Goal: Task Accomplishment & Management: Manage account settings

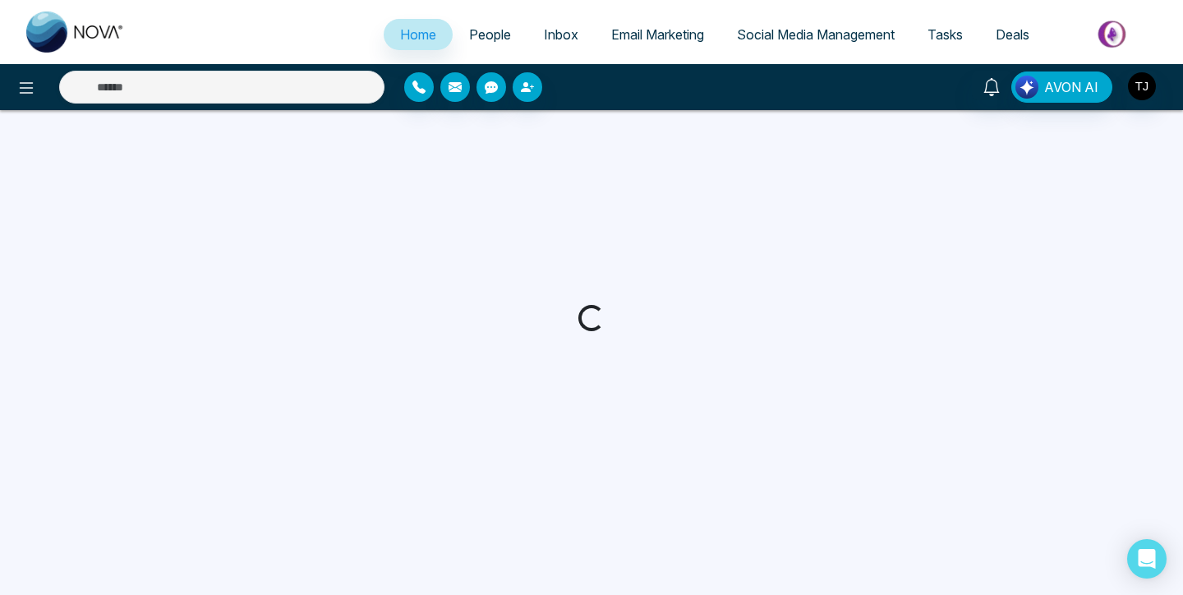
select select "*"
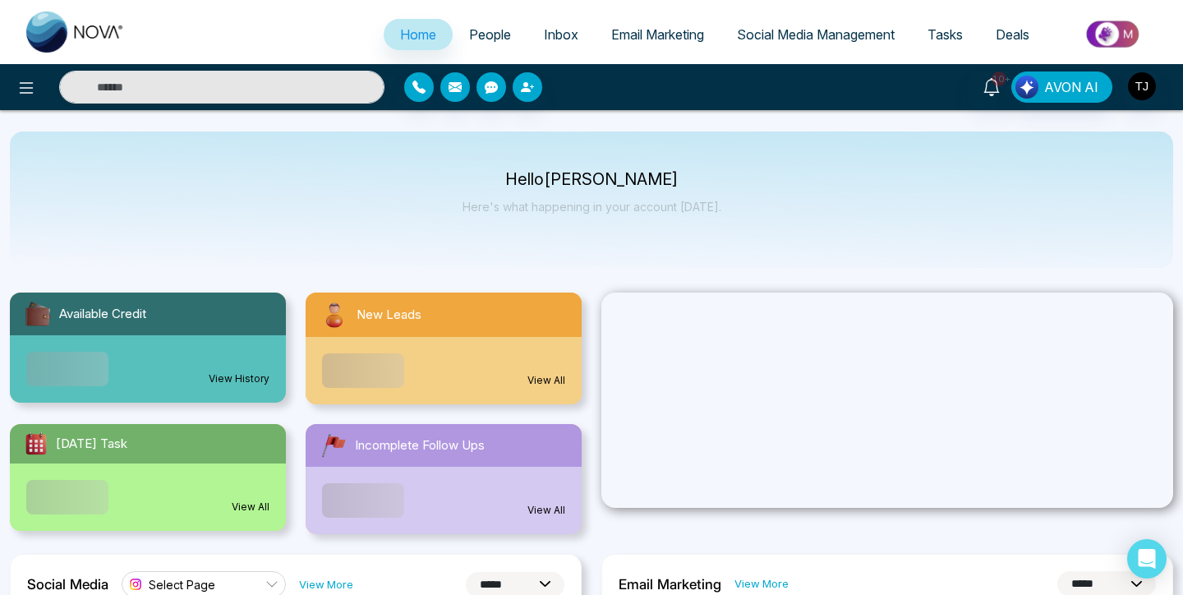
click at [472, 34] on span "People" at bounding box center [490, 34] width 42 height 16
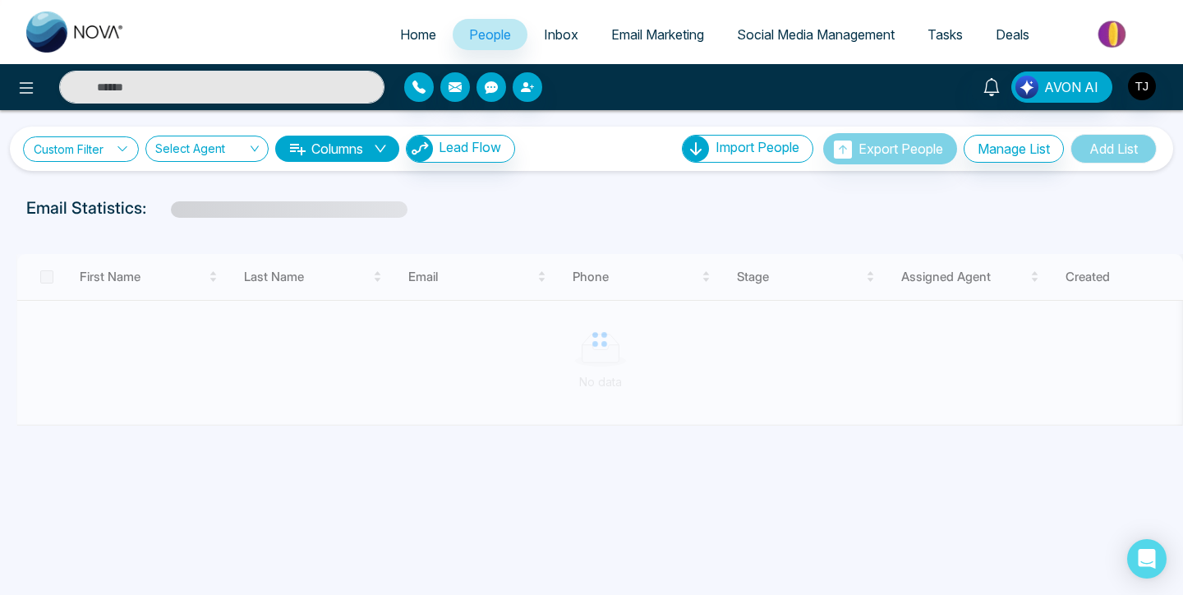
click at [68, 139] on link "Custom Filter" at bounding box center [81, 148] width 116 height 25
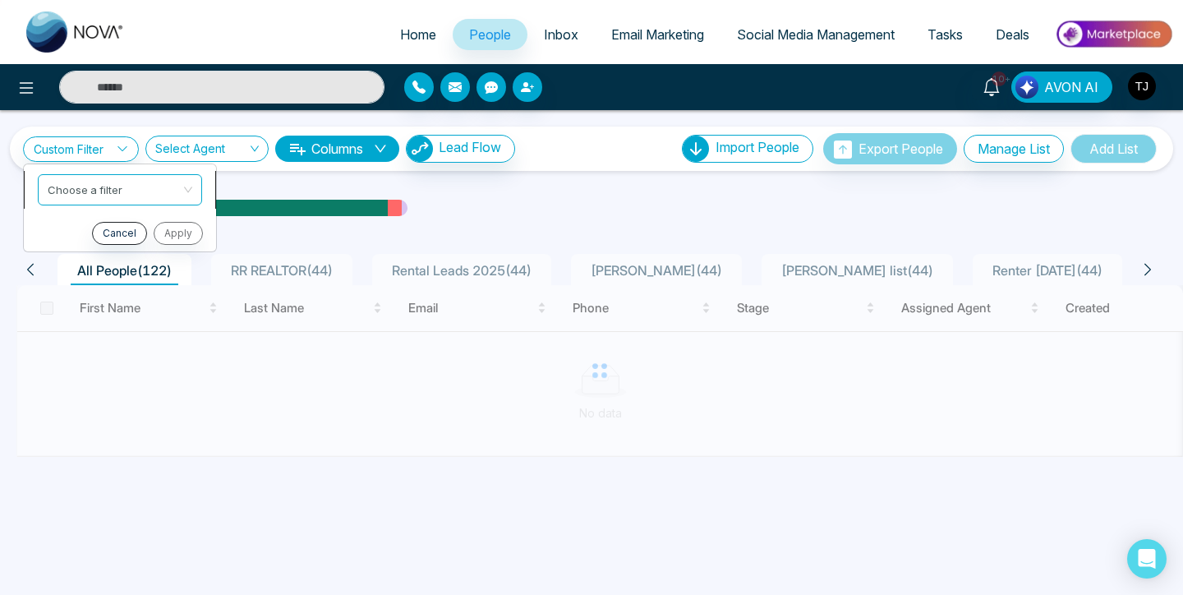
click at [119, 198] on input "search" at bounding box center [114, 187] width 133 height 25
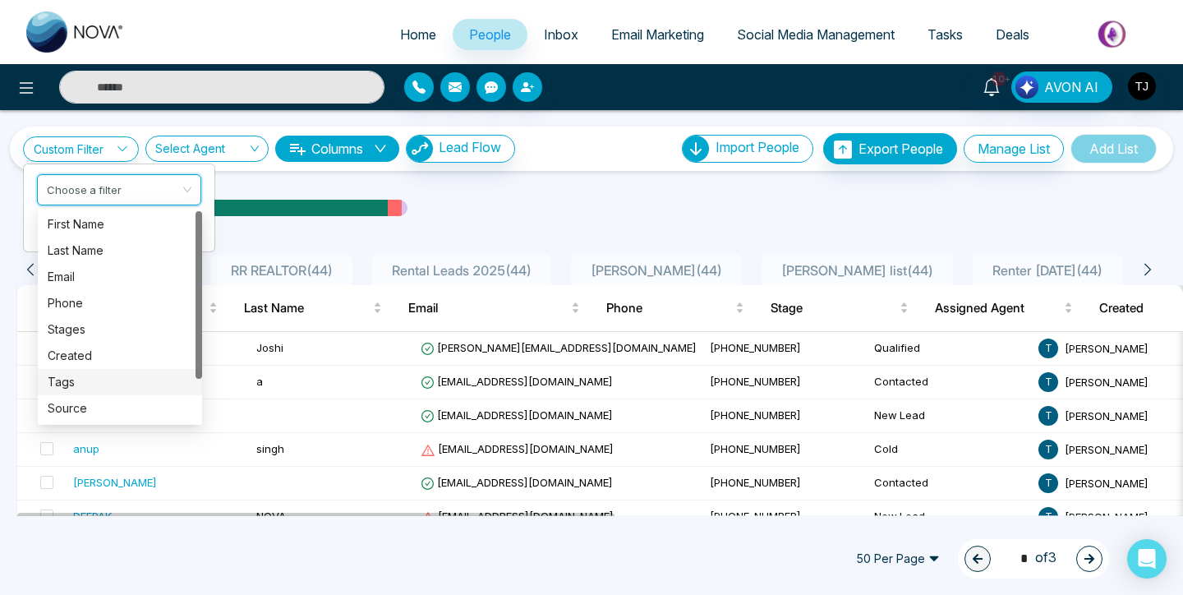
click at [105, 383] on div "Tags" at bounding box center [120, 382] width 145 height 18
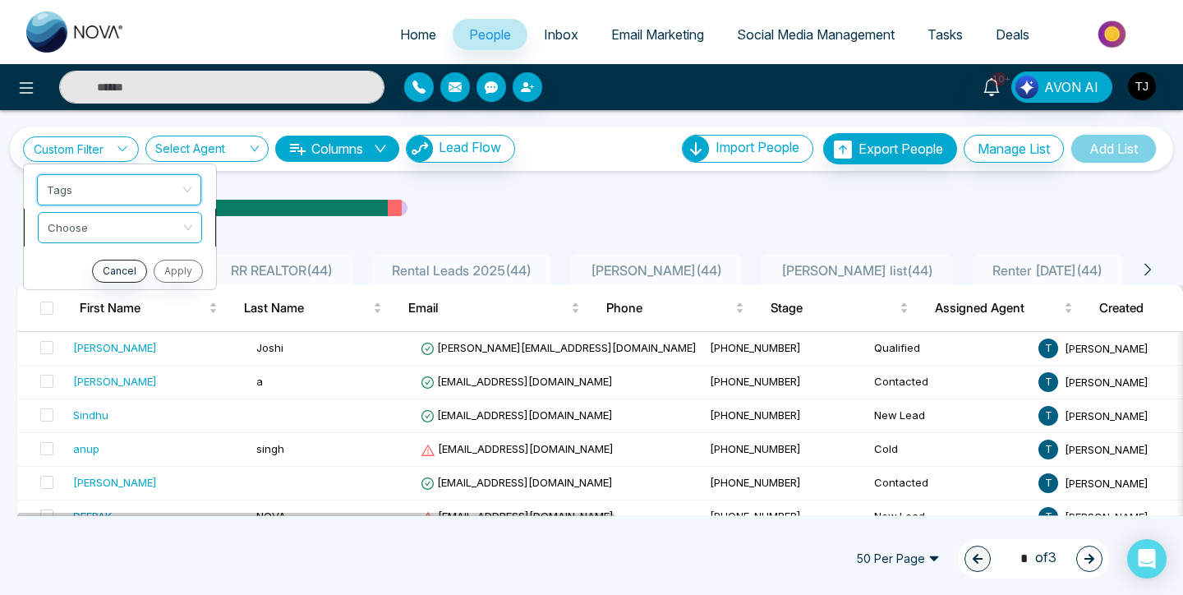
click at [140, 231] on input "search" at bounding box center [114, 225] width 133 height 25
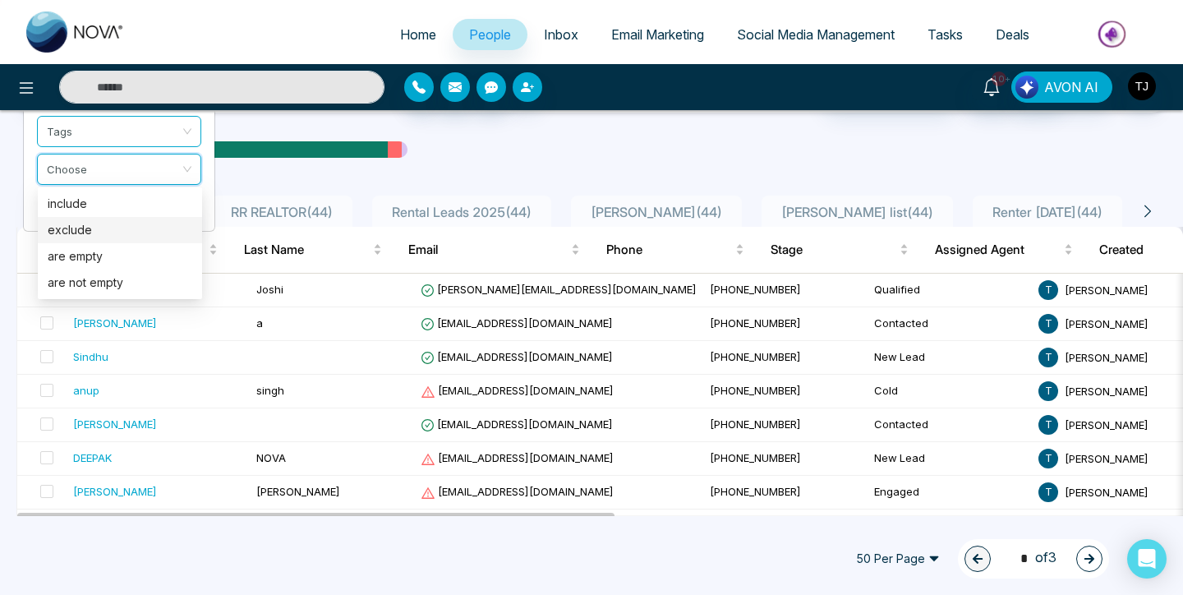
scroll to position [66, 0]
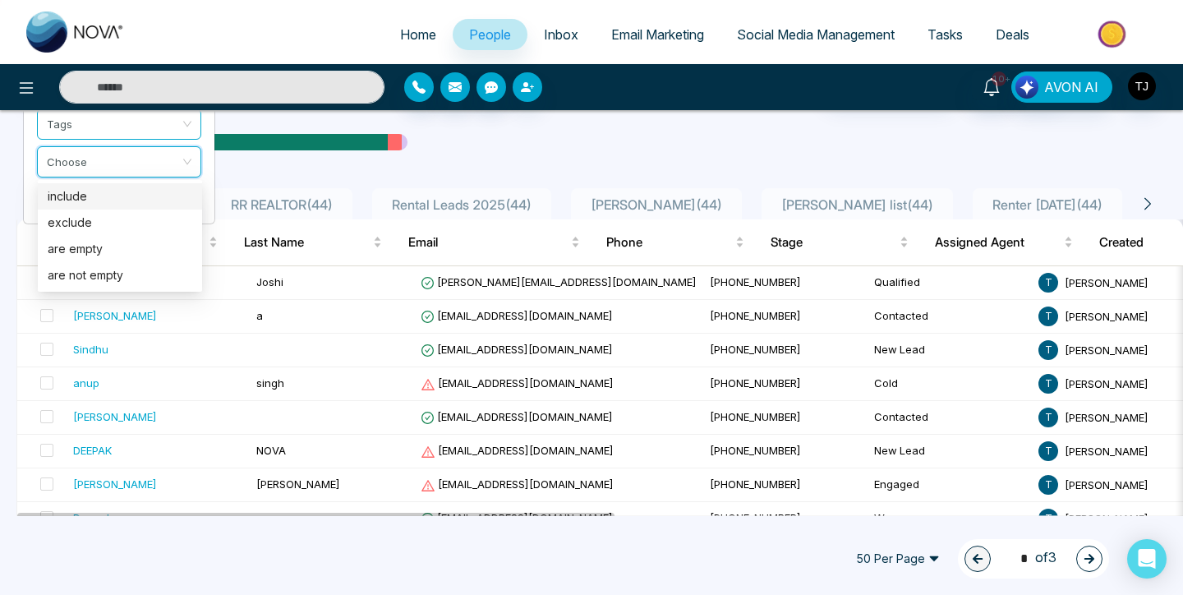
click at [145, 201] on div "include" at bounding box center [120, 196] width 145 height 18
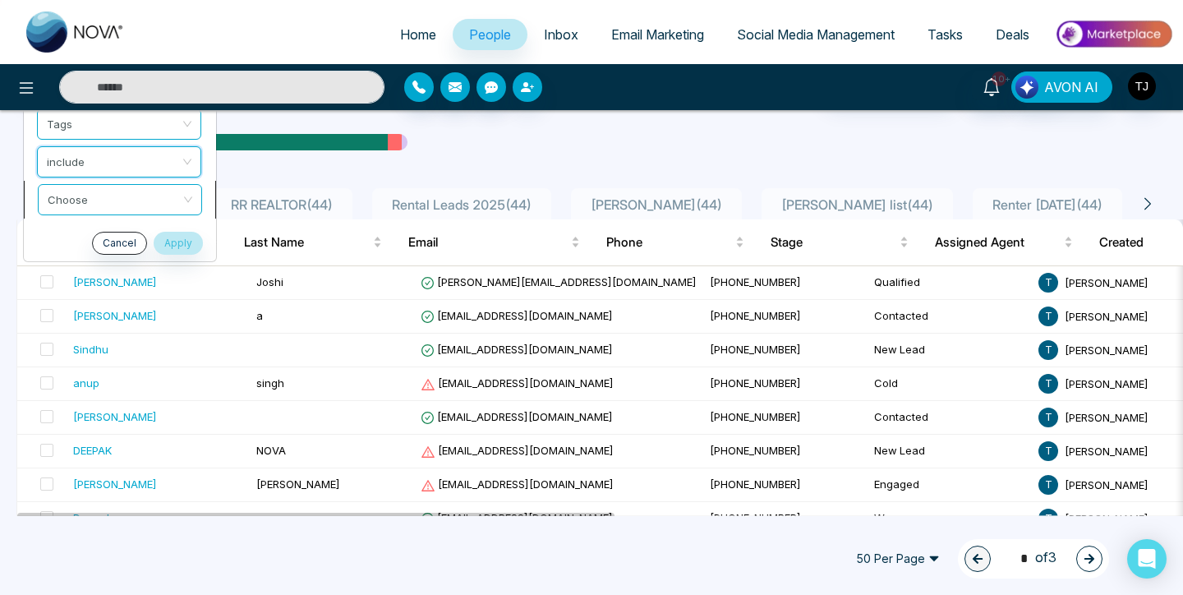
click at [137, 195] on input "search" at bounding box center [114, 197] width 133 height 25
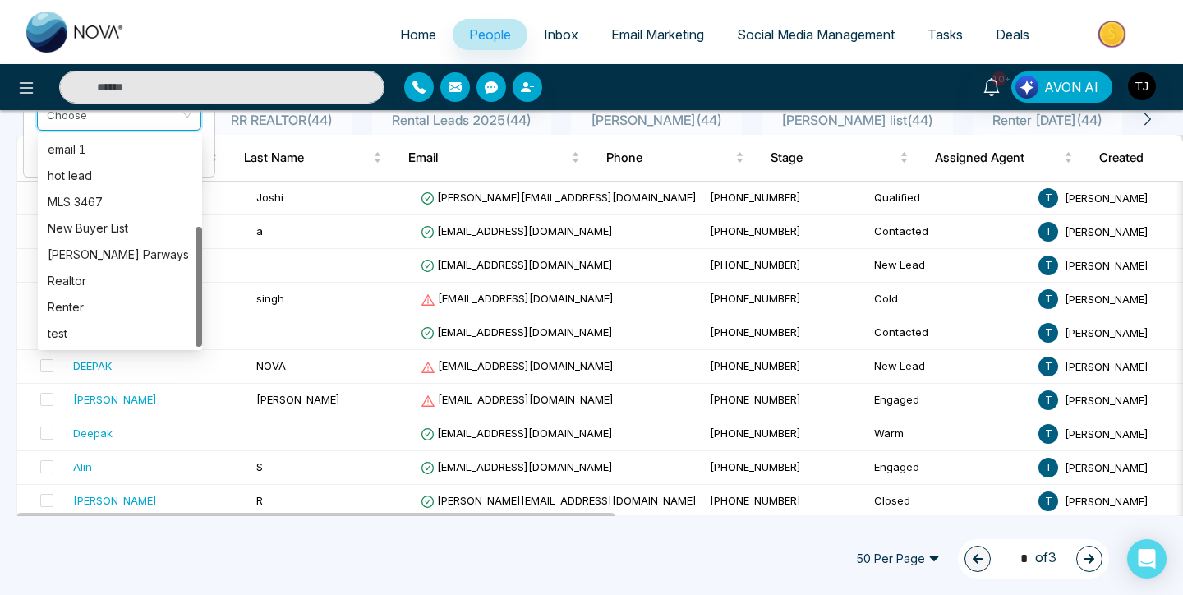
scroll to position [160, 0]
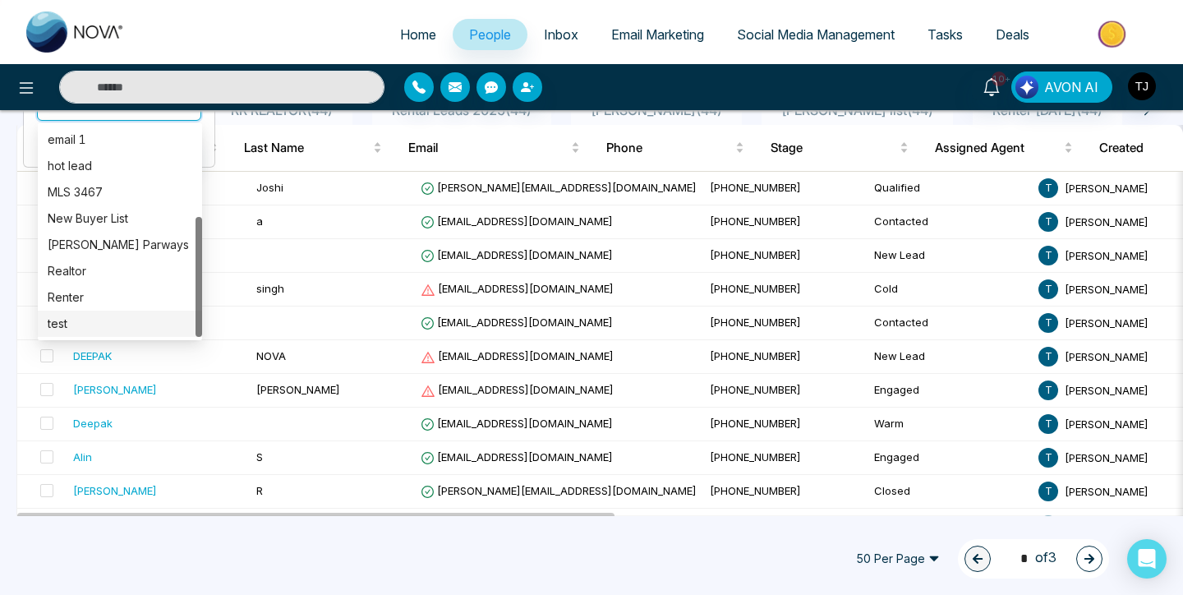
click at [111, 315] on div "test" at bounding box center [120, 324] width 145 height 18
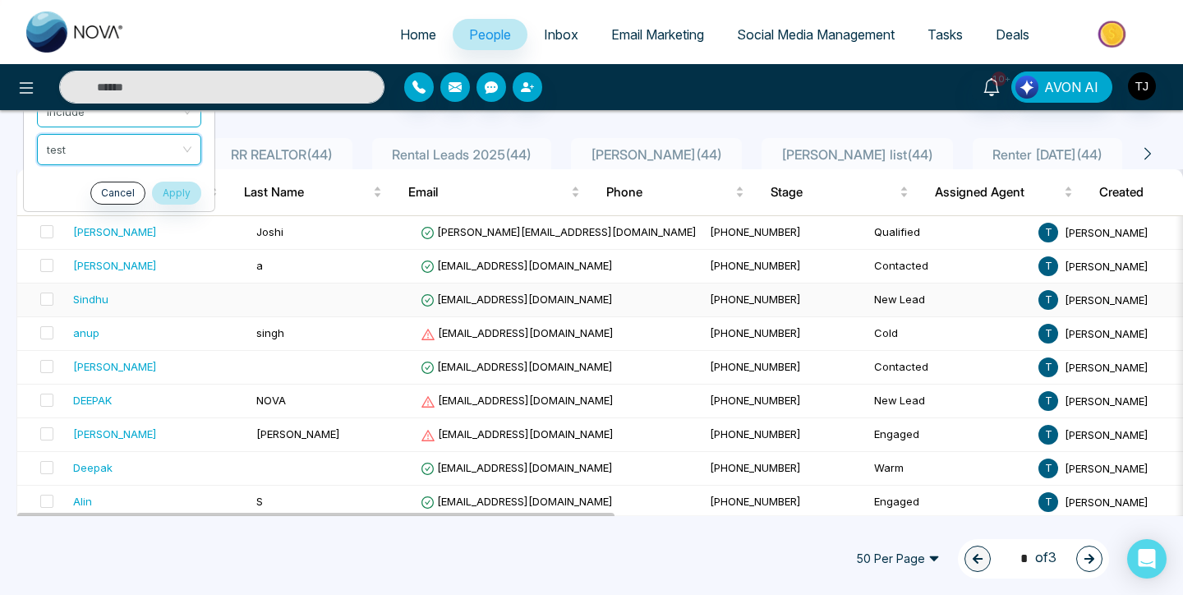
scroll to position [84, 0]
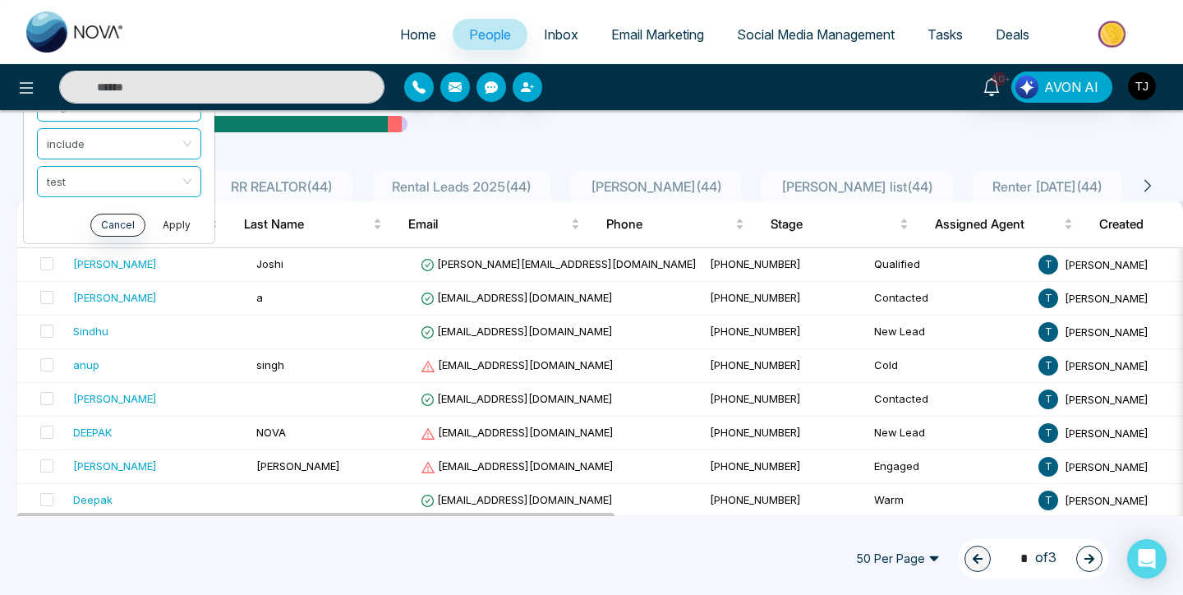
click at [185, 214] on button "Apply" at bounding box center [176, 225] width 49 height 23
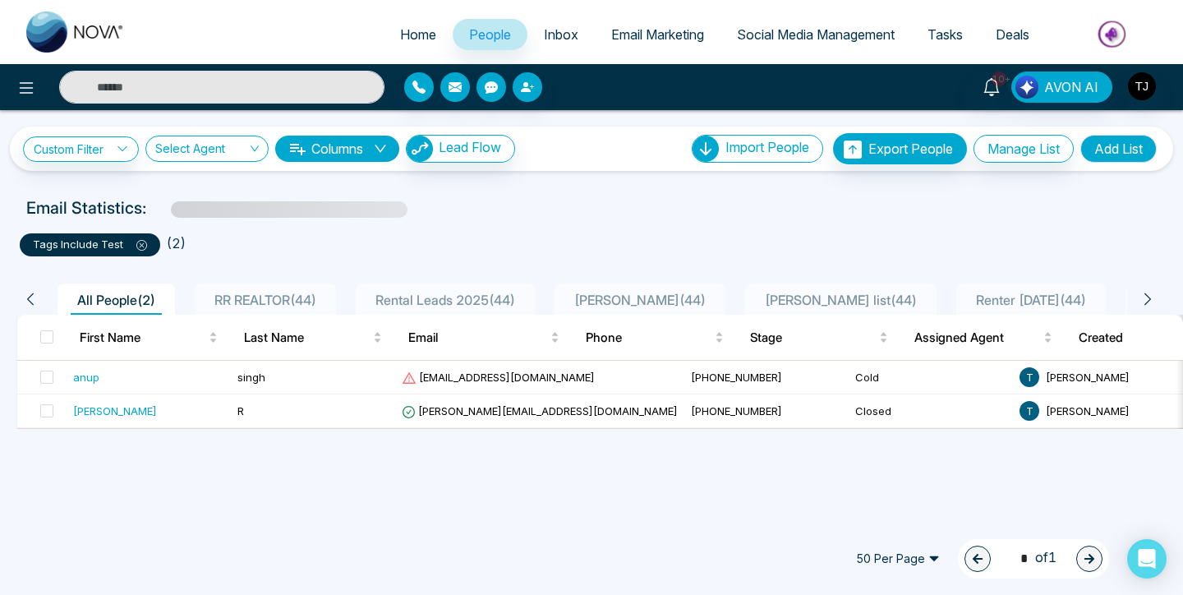
scroll to position [0, 0]
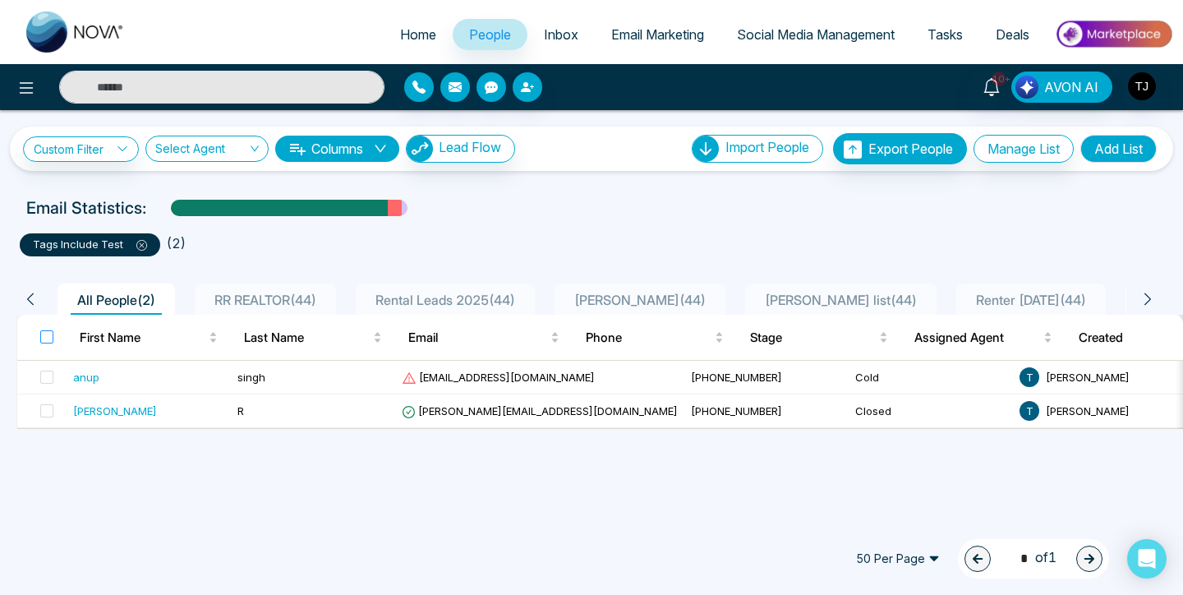
click at [48, 329] on label at bounding box center [46, 337] width 13 height 18
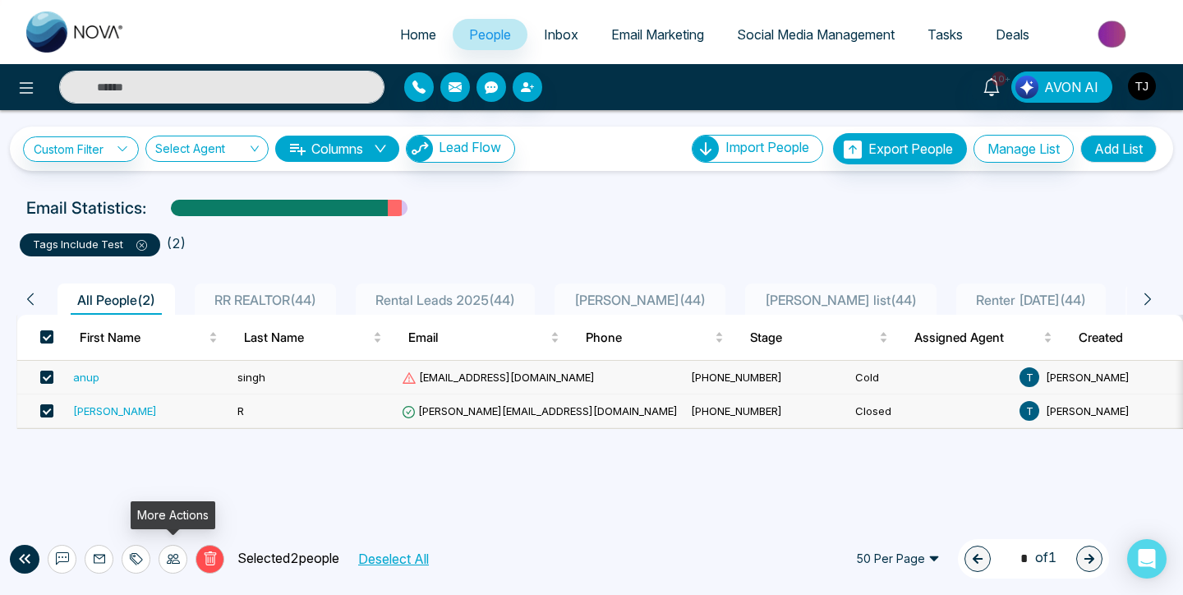
click at [174, 563] on icon at bounding box center [173, 558] width 13 height 10
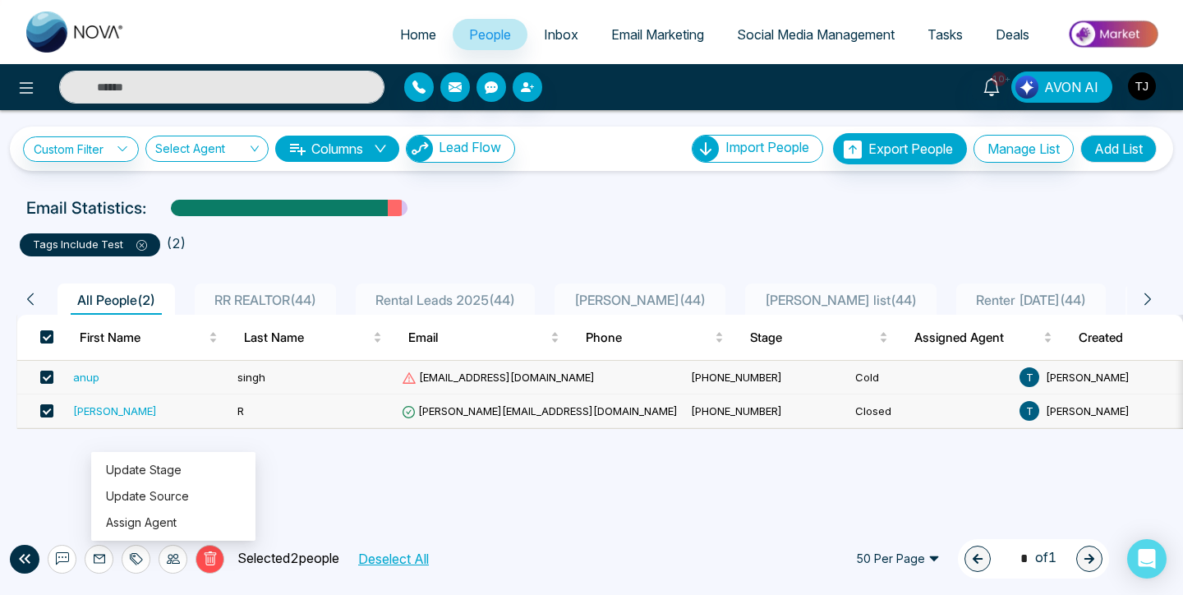
click at [90, 558] on button at bounding box center [99, 558] width 29 height 29
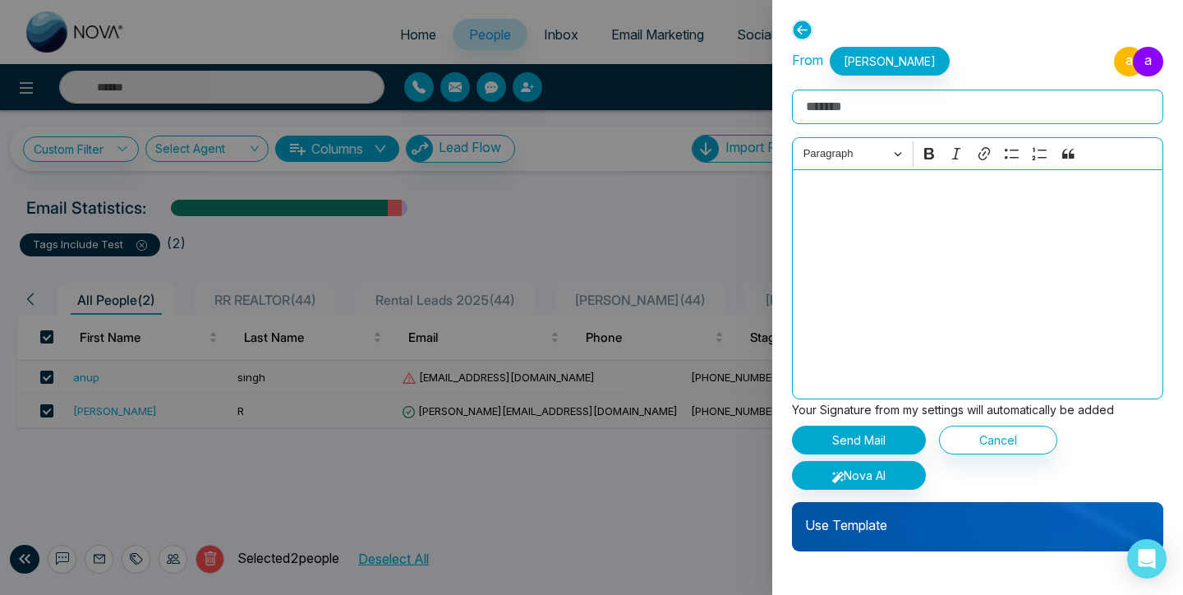
click at [803, 28] on icon at bounding box center [802, 30] width 21 height 21
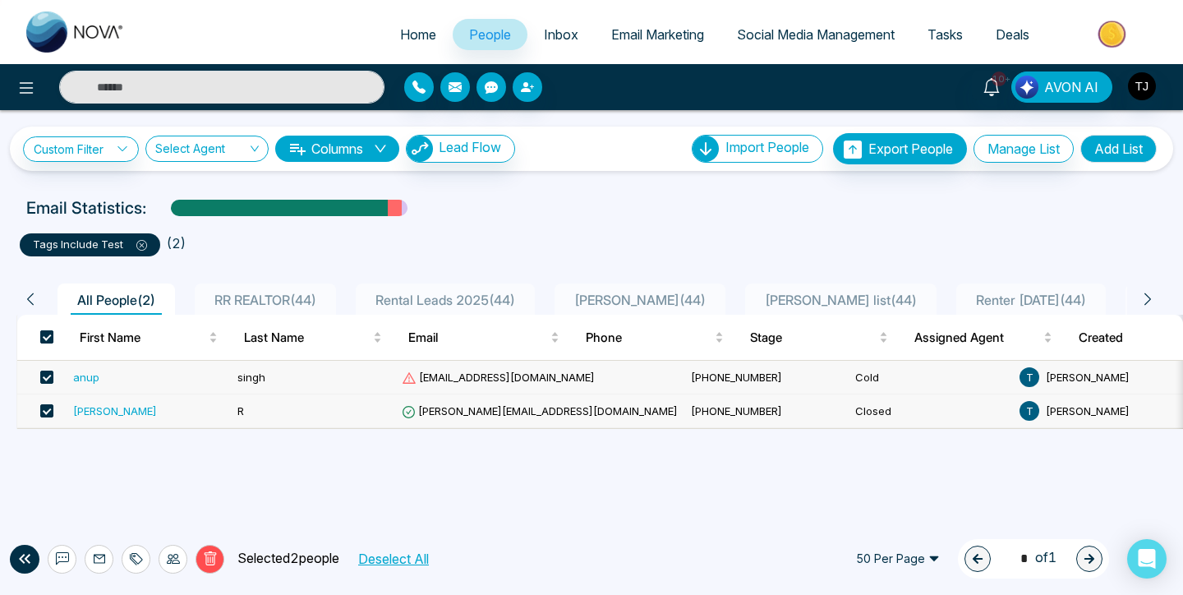
click at [50, 328] on label at bounding box center [46, 337] width 13 height 18
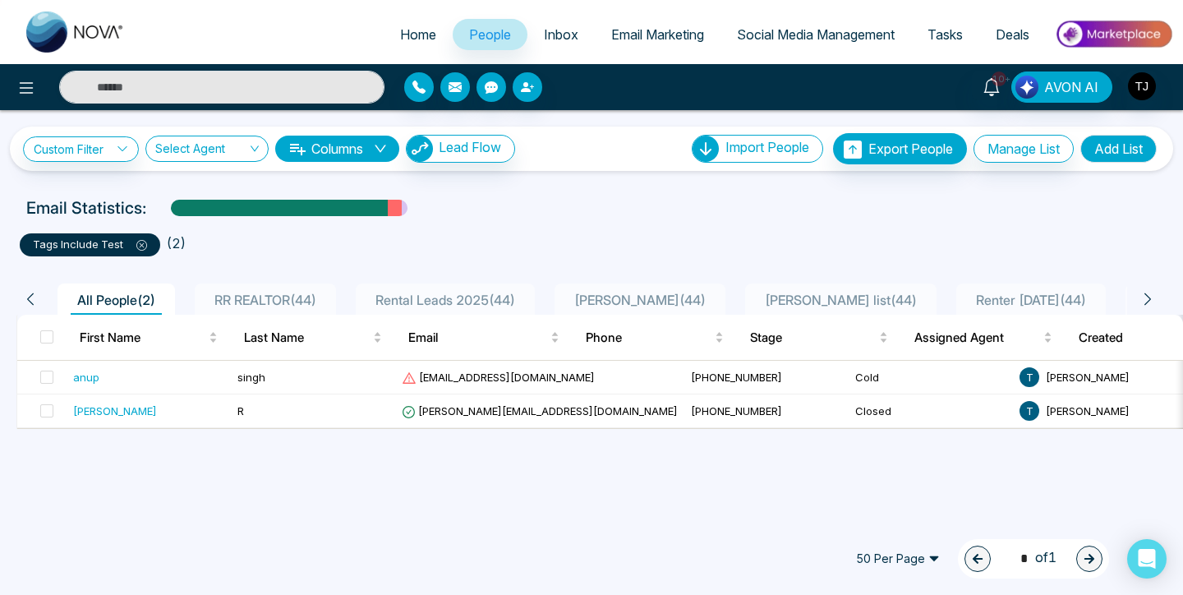
click at [136, 241] on icon at bounding box center [141, 245] width 11 height 11
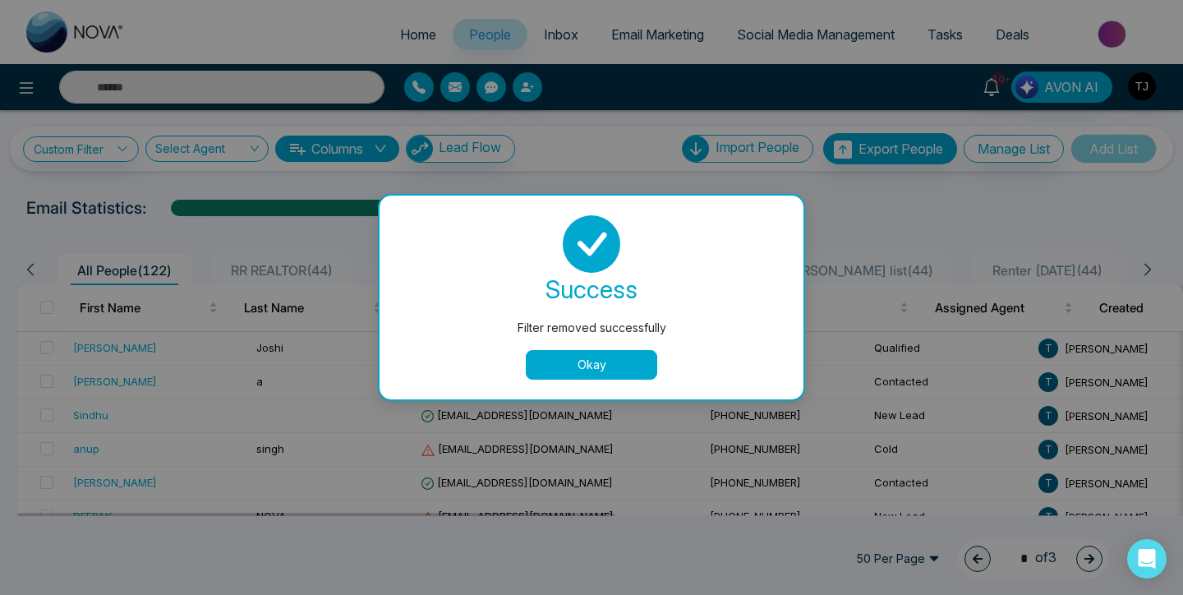
click at [589, 360] on button "Okay" at bounding box center [591, 365] width 131 height 30
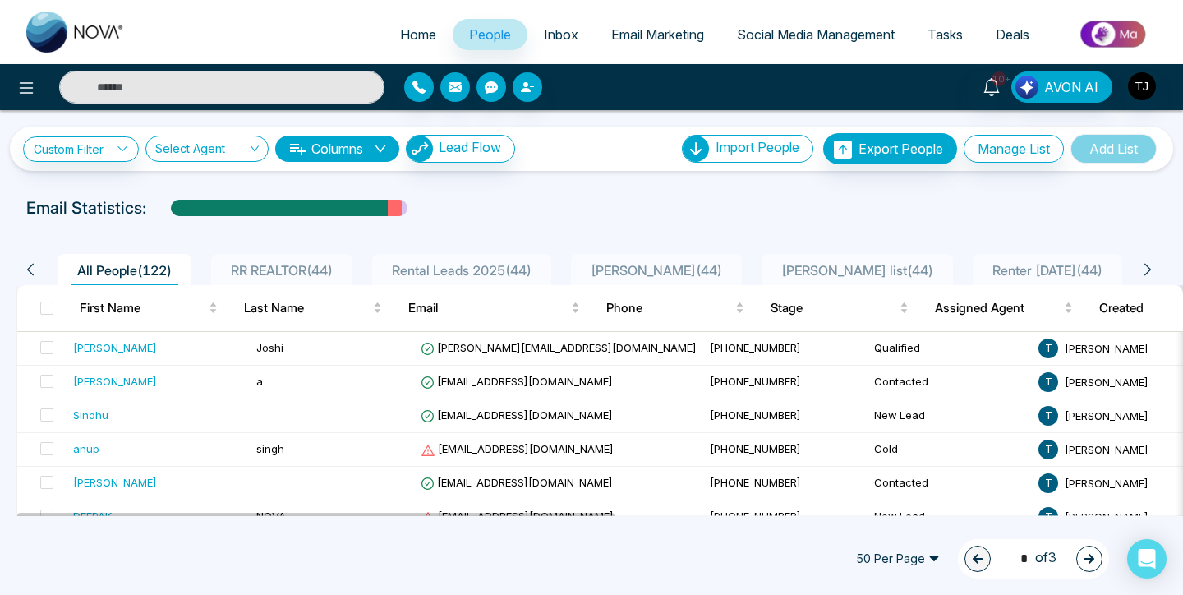
click at [503, 39] on link "People" at bounding box center [489, 34] width 75 height 31
click at [95, 153] on link "Custom Filter" at bounding box center [81, 148] width 116 height 25
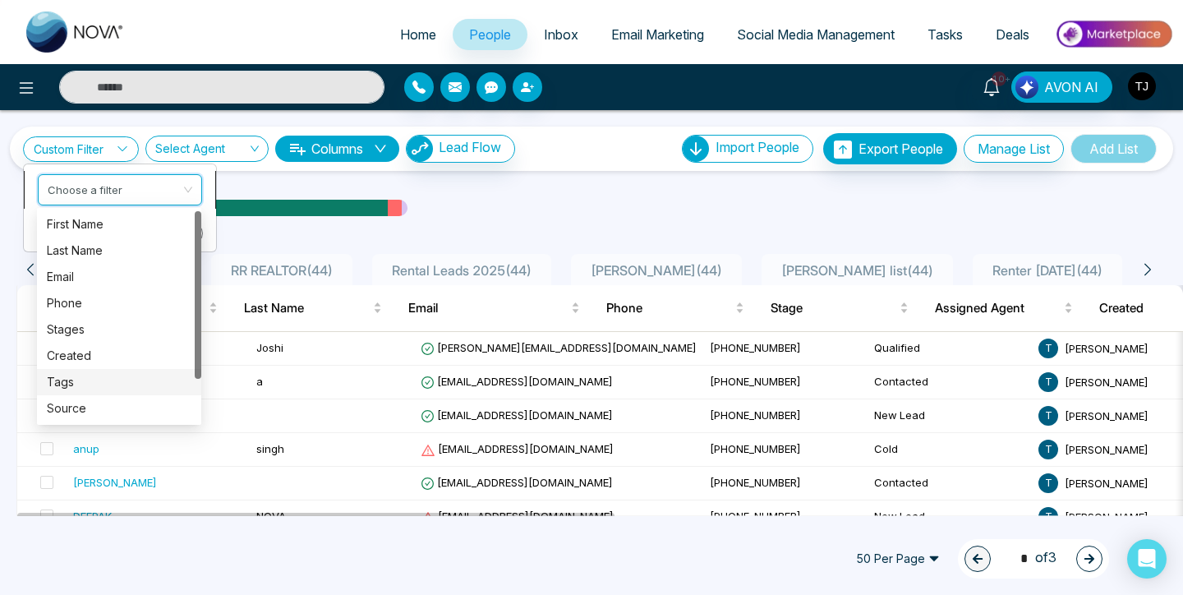
click at [92, 195] on input "search" at bounding box center [114, 187] width 133 height 25
click at [75, 388] on div "Tags" at bounding box center [120, 382] width 145 height 18
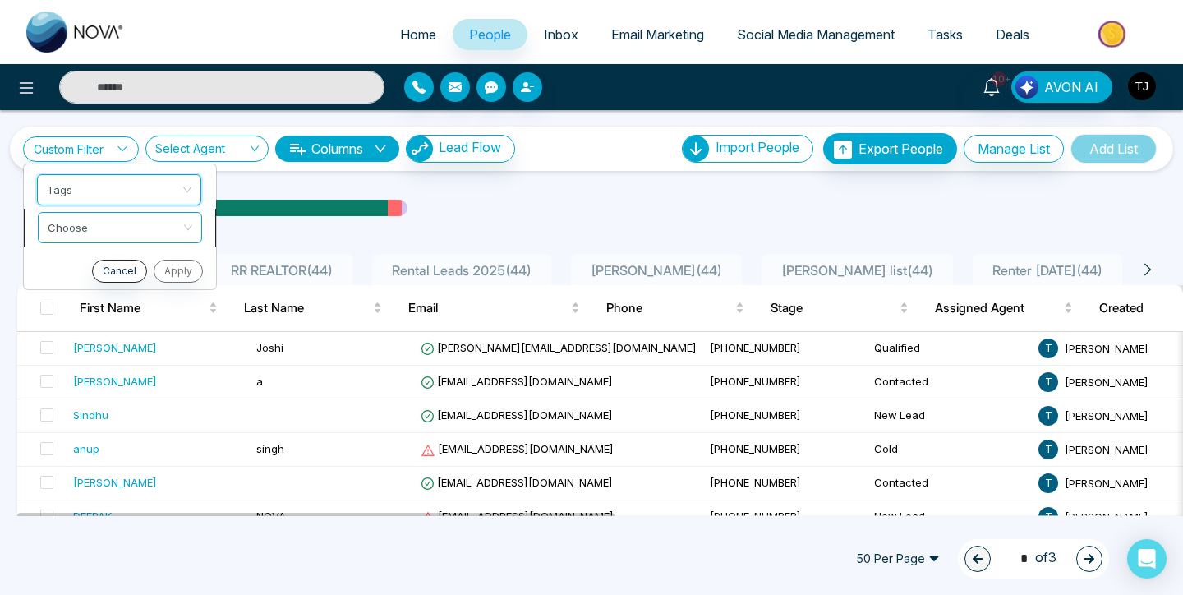
click at [130, 214] on input "search" at bounding box center [114, 225] width 133 height 25
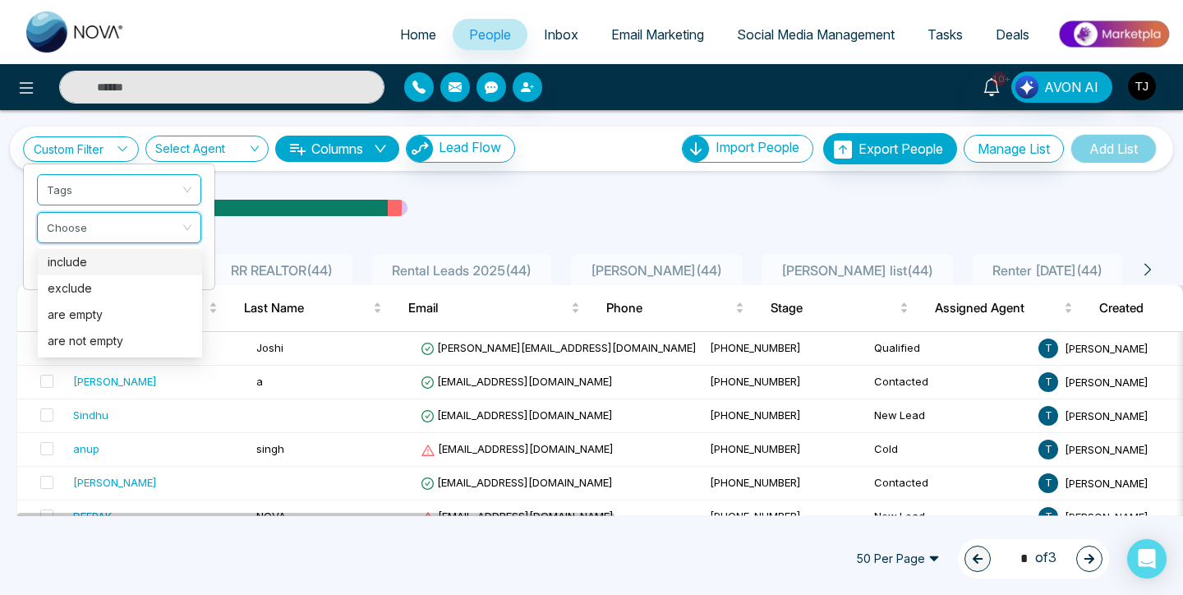
click at [111, 259] on div "include" at bounding box center [120, 262] width 145 height 18
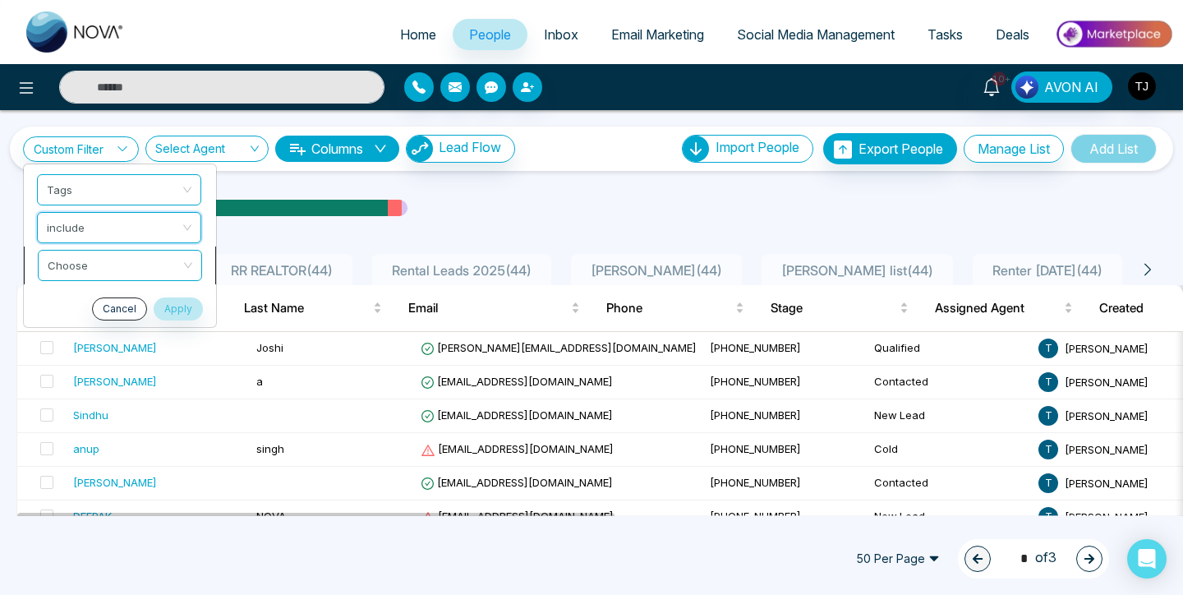
click at [108, 266] on input "search" at bounding box center [114, 262] width 133 height 25
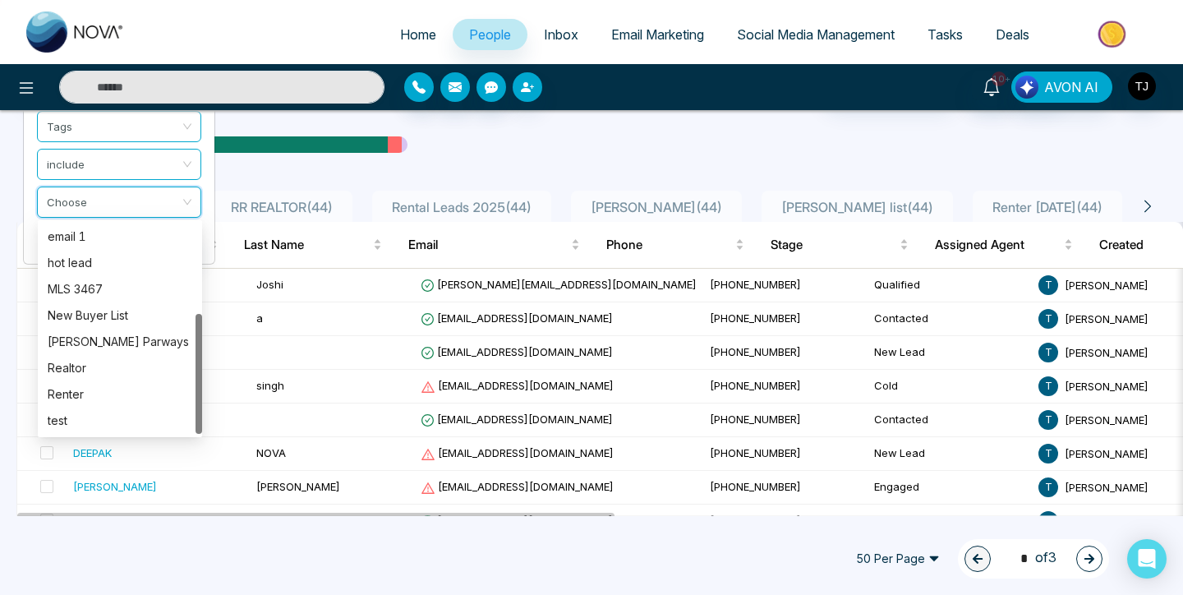
scroll to position [67, 0]
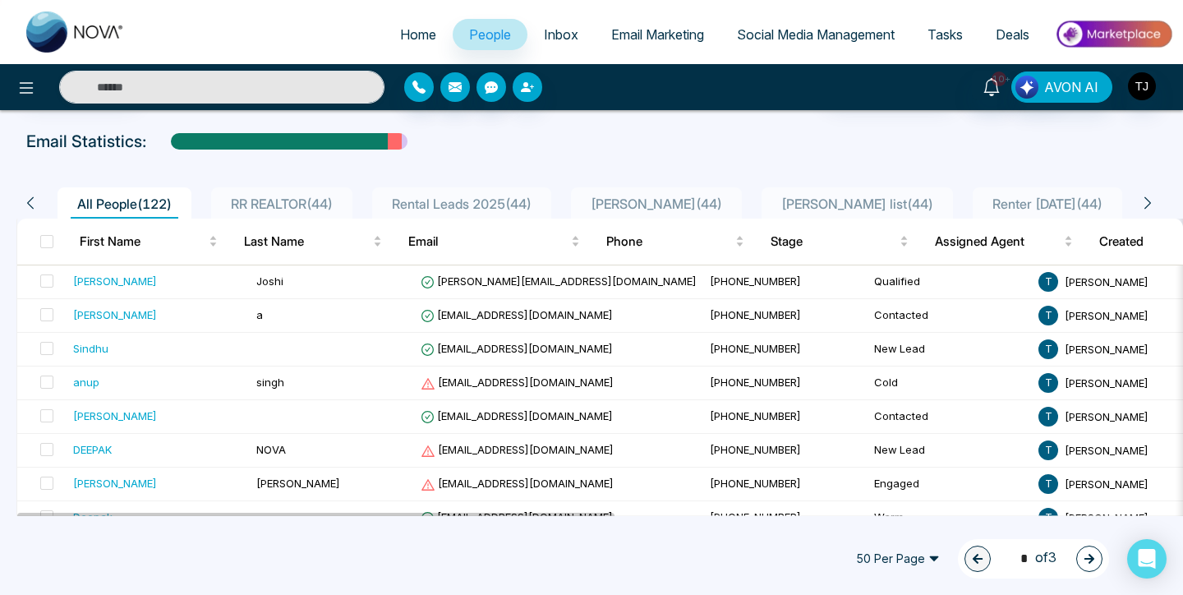
click at [480, 37] on span "People" at bounding box center [490, 34] width 42 height 16
click at [554, 38] on span "Inbox" at bounding box center [561, 34] width 34 height 16
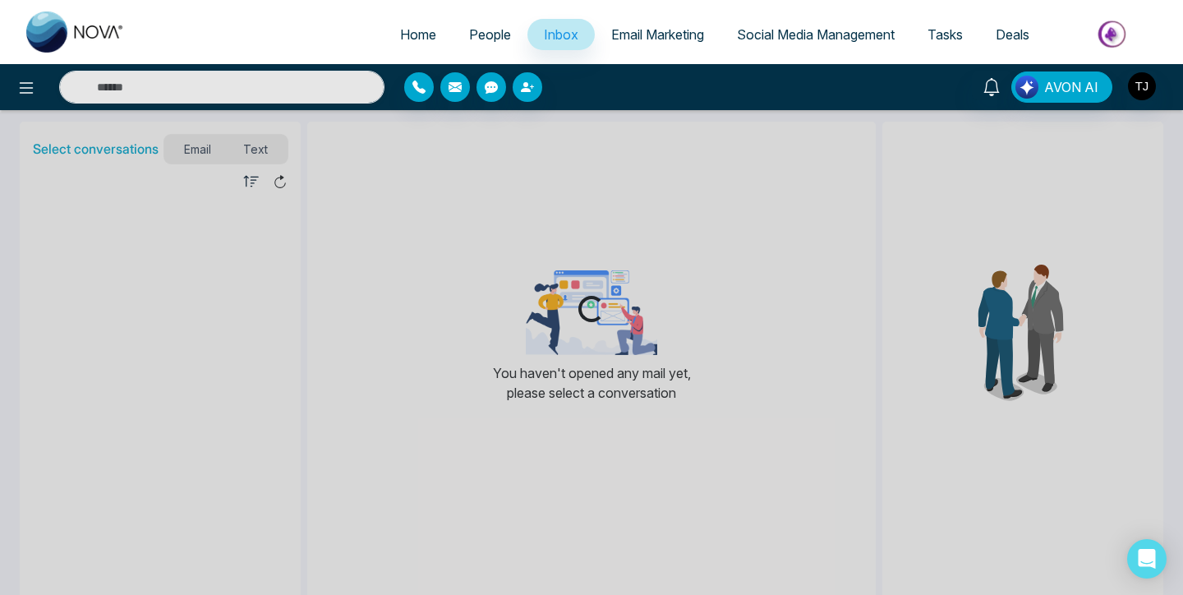
click at [477, 31] on span "People" at bounding box center [490, 34] width 42 height 16
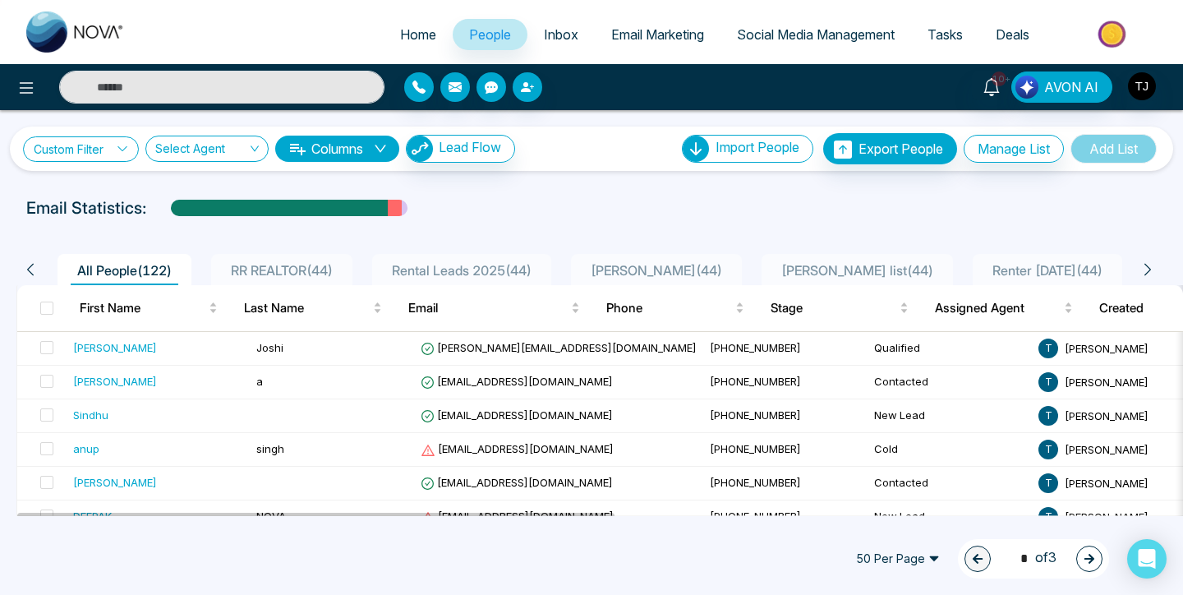
click at [93, 143] on link "Custom Filter" at bounding box center [81, 148] width 116 height 25
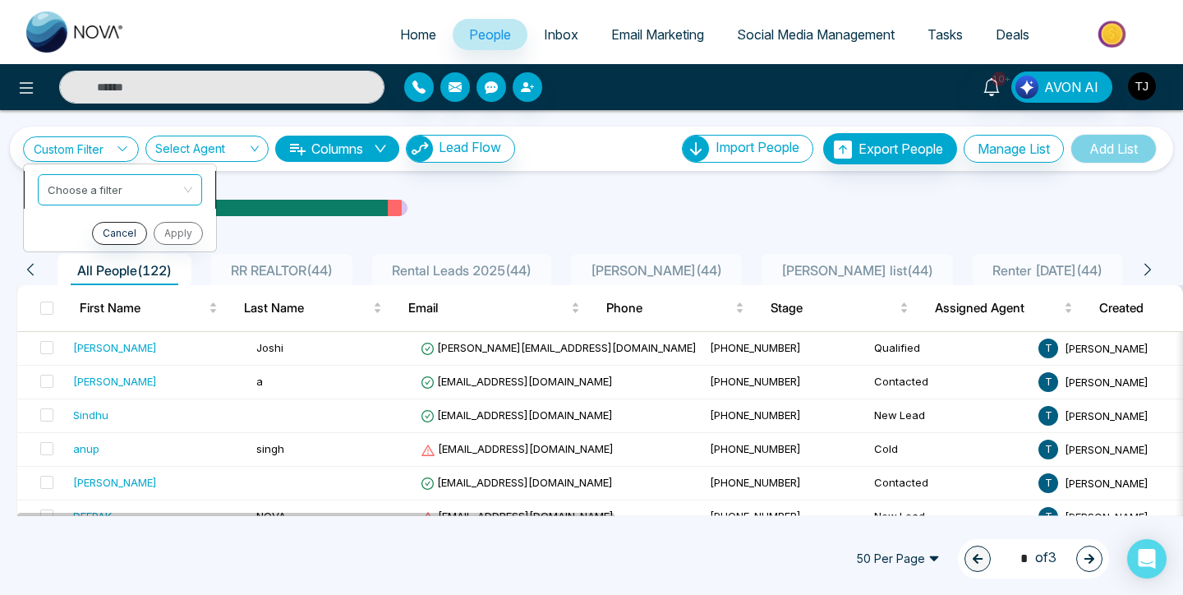
click at [119, 193] on input "search" at bounding box center [114, 187] width 133 height 25
click at [149, 195] on input "search" at bounding box center [114, 187] width 133 height 25
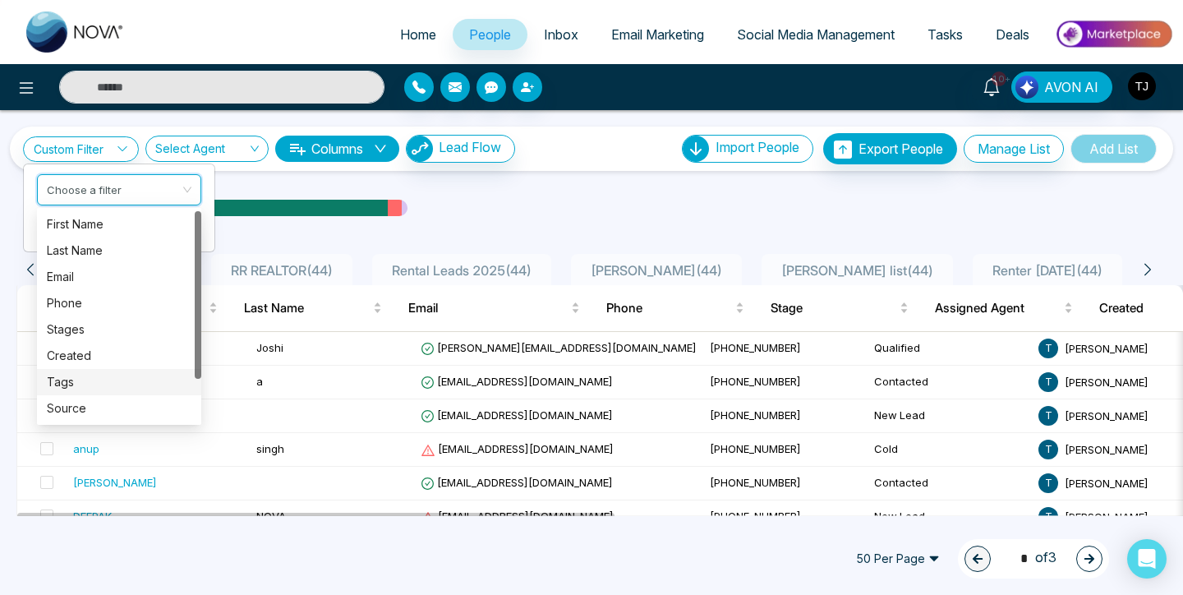
click at [91, 383] on div "Tags" at bounding box center [119, 382] width 145 height 18
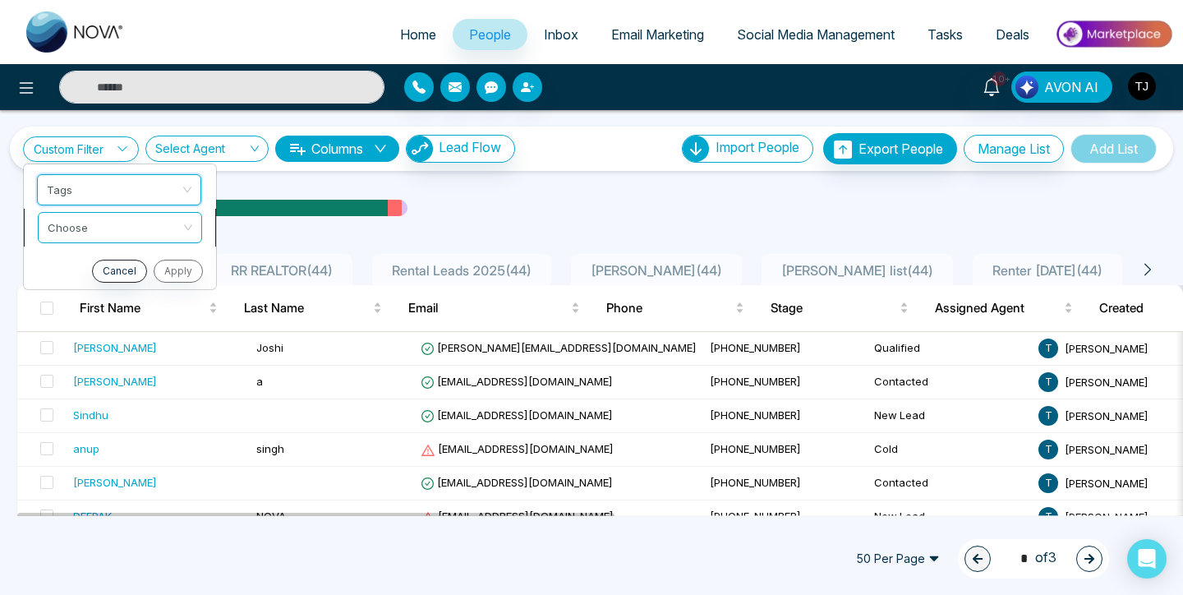
click at [169, 228] on input "search" at bounding box center [114, 225] width 133 height 25
click at [157, 218] on input "search" at bounding box center [114, 225] width 133 height 25
click at [171, 223] on input "search" at bounding box center [114, 225] width 133 height 25
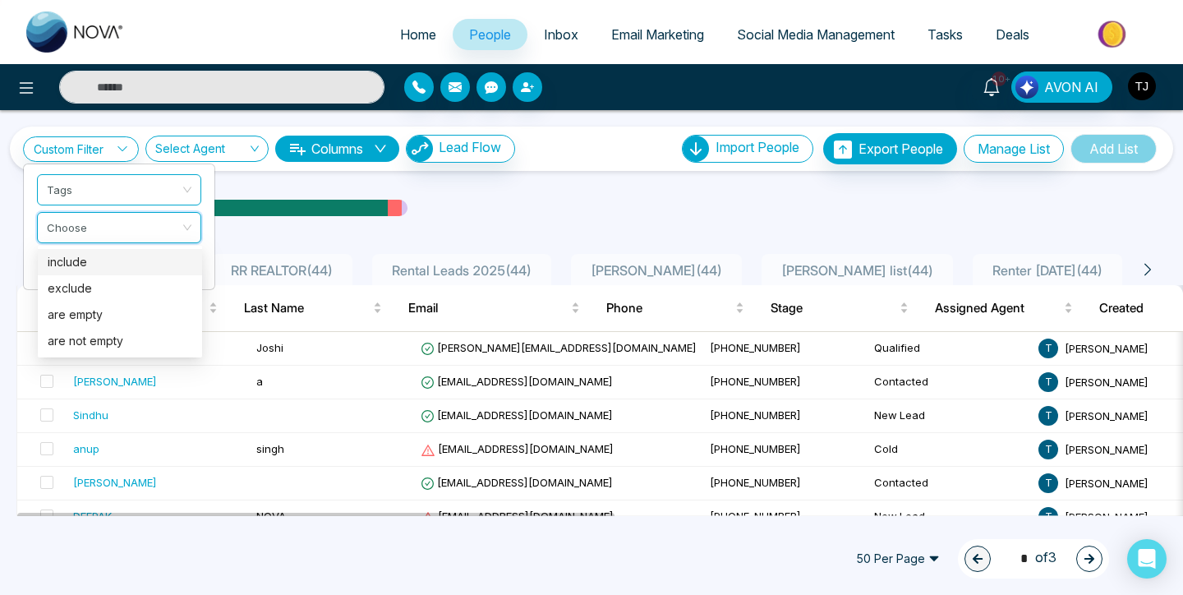
click at [131, 273] on div "include" at bounding box center [120, 262] width 164 height 26
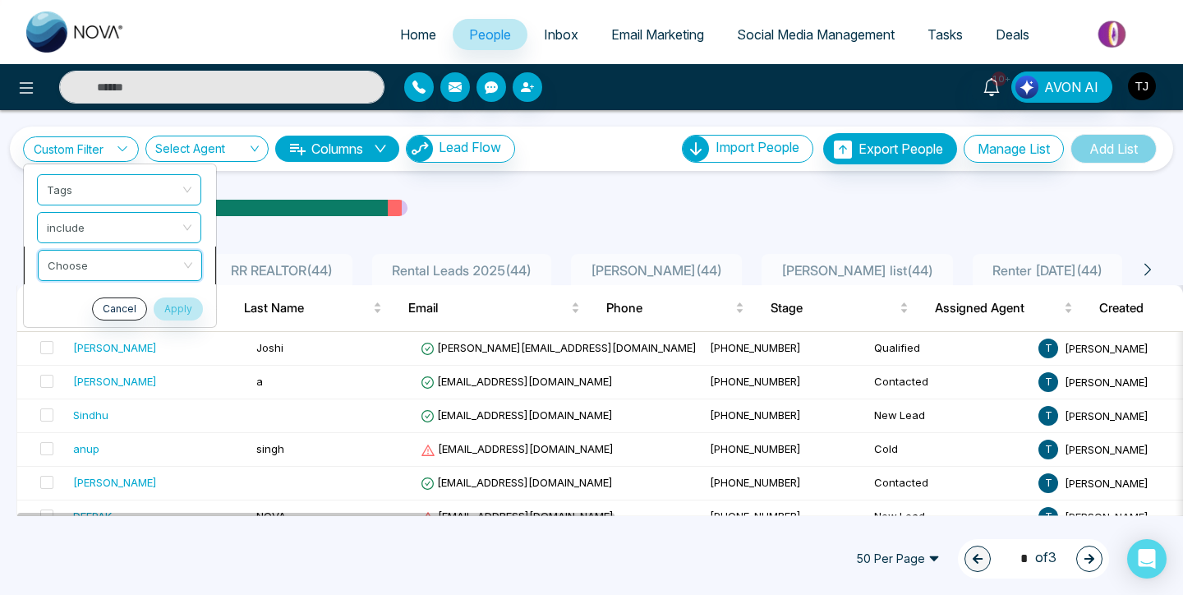
click at [136, 261] on input "search" at bounding box center [114, 262] width 133 height 25
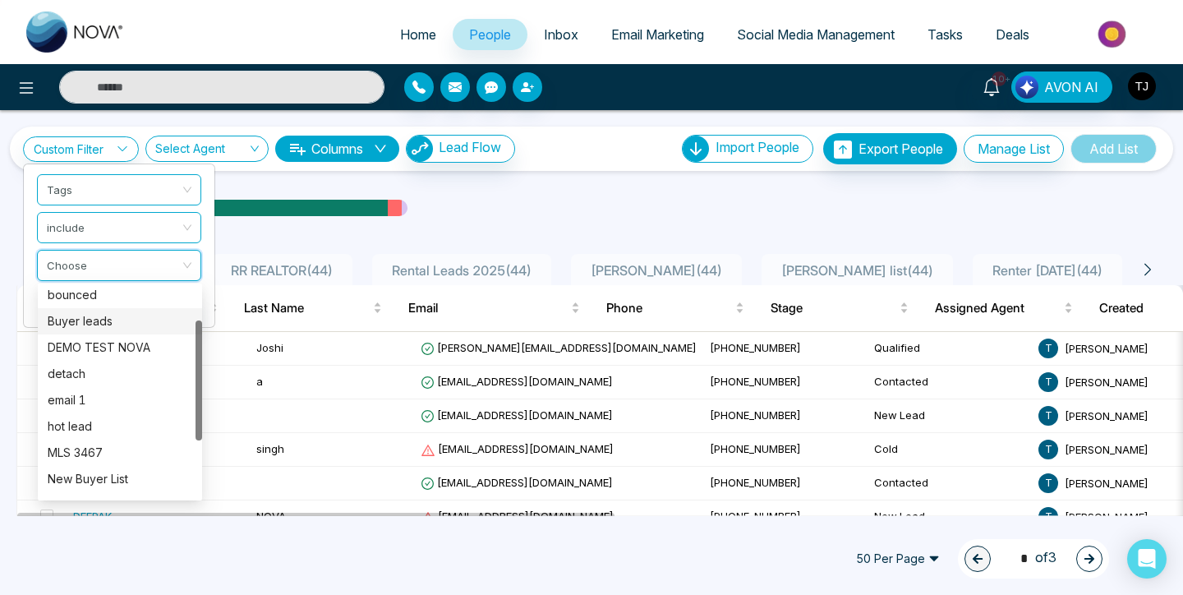
scroll to position [62, 0]
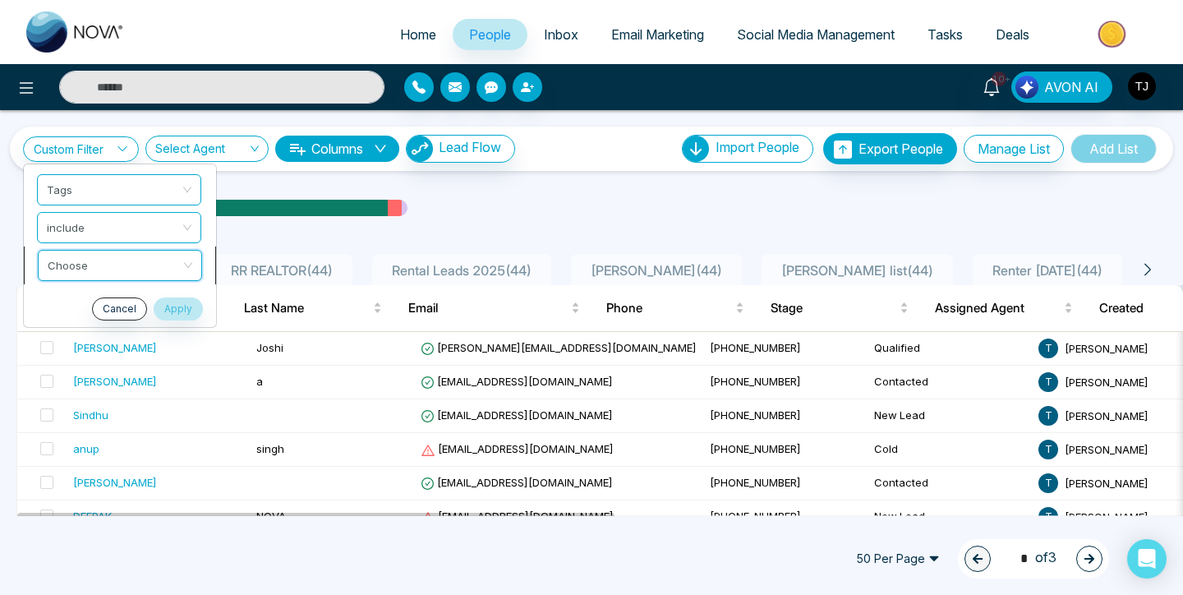
click at [112, 266] on input "search" at bounding box center [114, 262] width 133 height 25
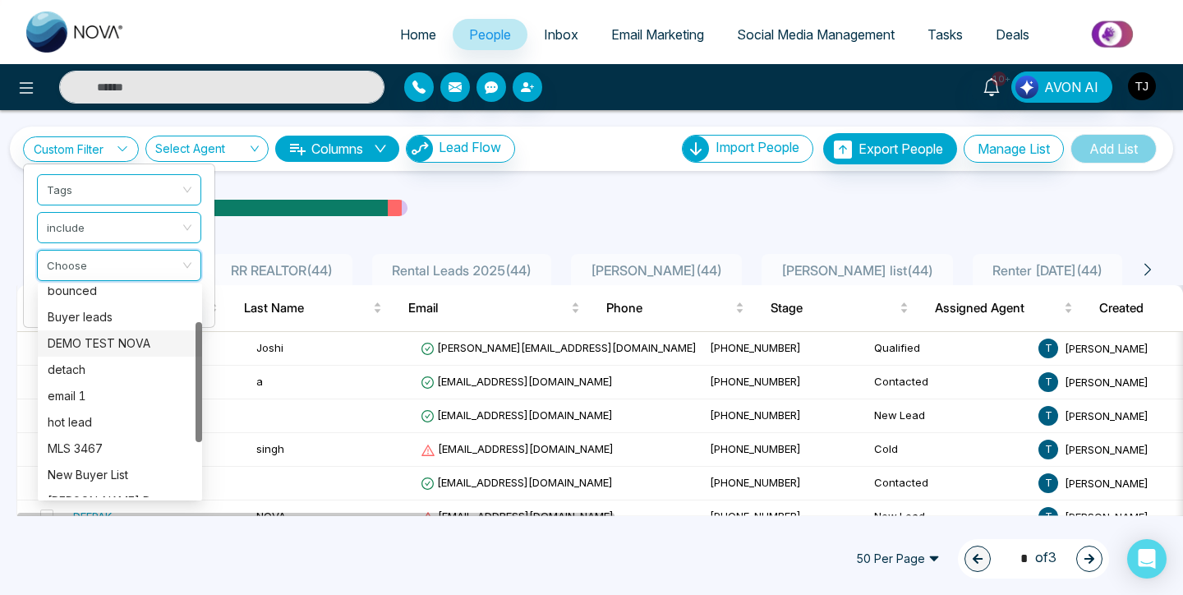
click at [92, 347] on div "DEMO TEST NOVA" at bounding box center [120, 343] width 145 height 18
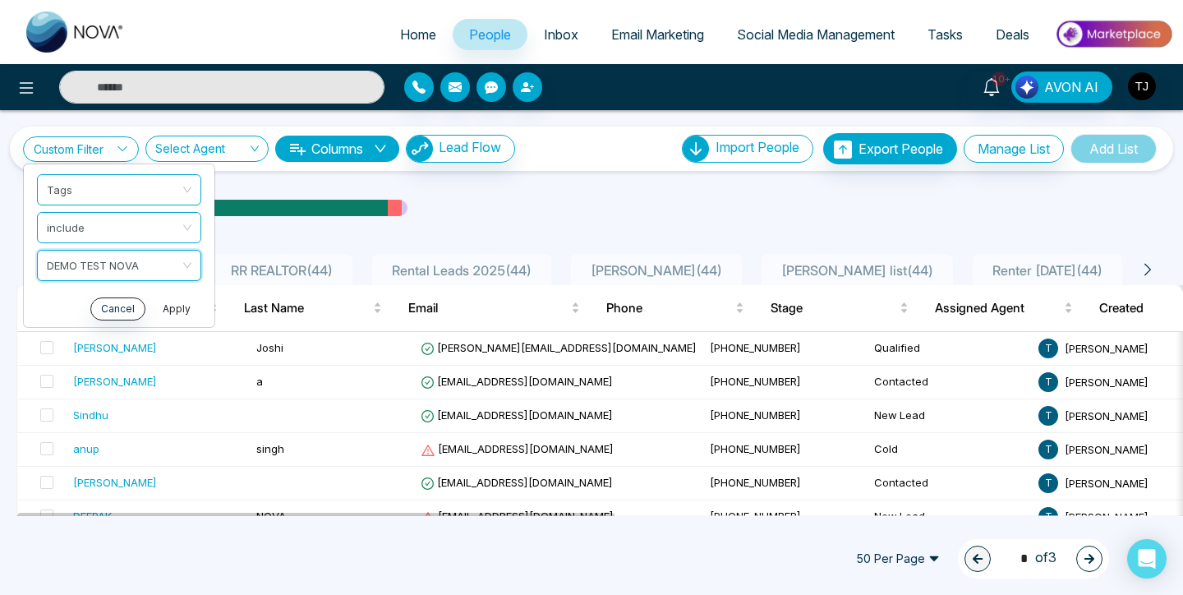
click at [177, 305] on button "Apply" at bounding box center [176, 308] width 49 height 23
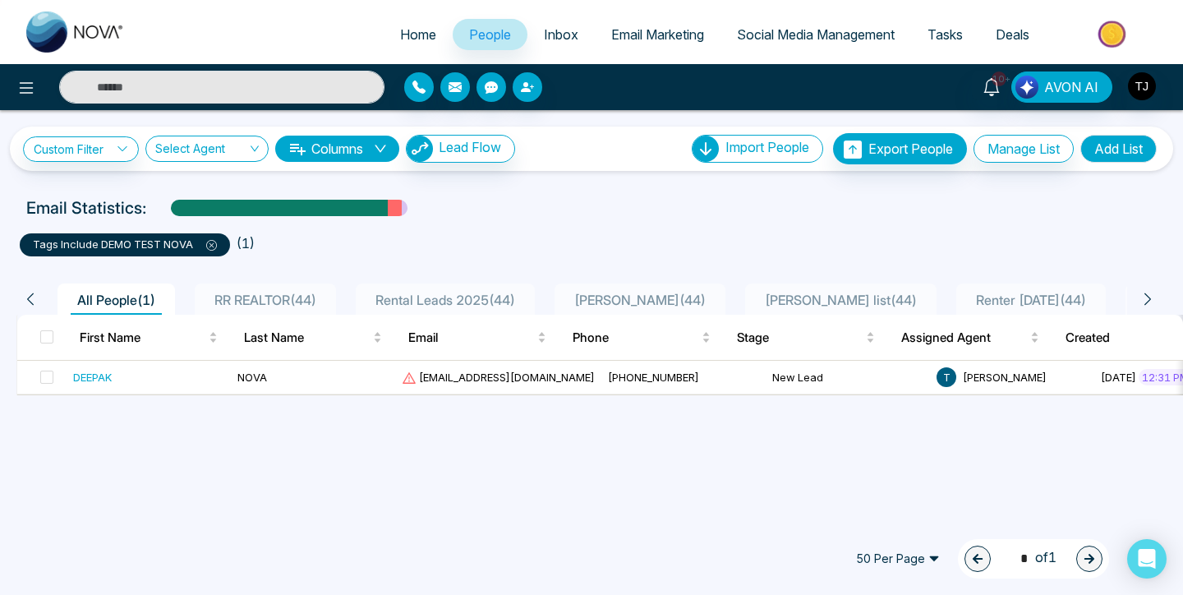
click at [212, 247] on icon at bounding box center [211, 245] width 11 height 11
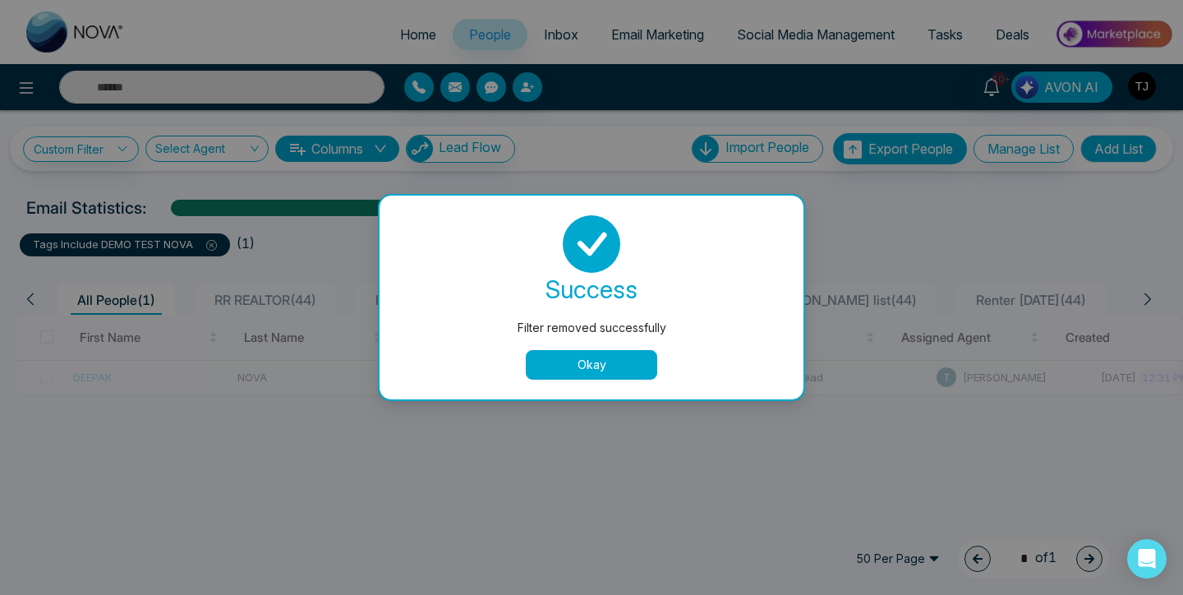
click at [563, 367] on button "Okay" at bounding box center [591, 365] width 131 height 30
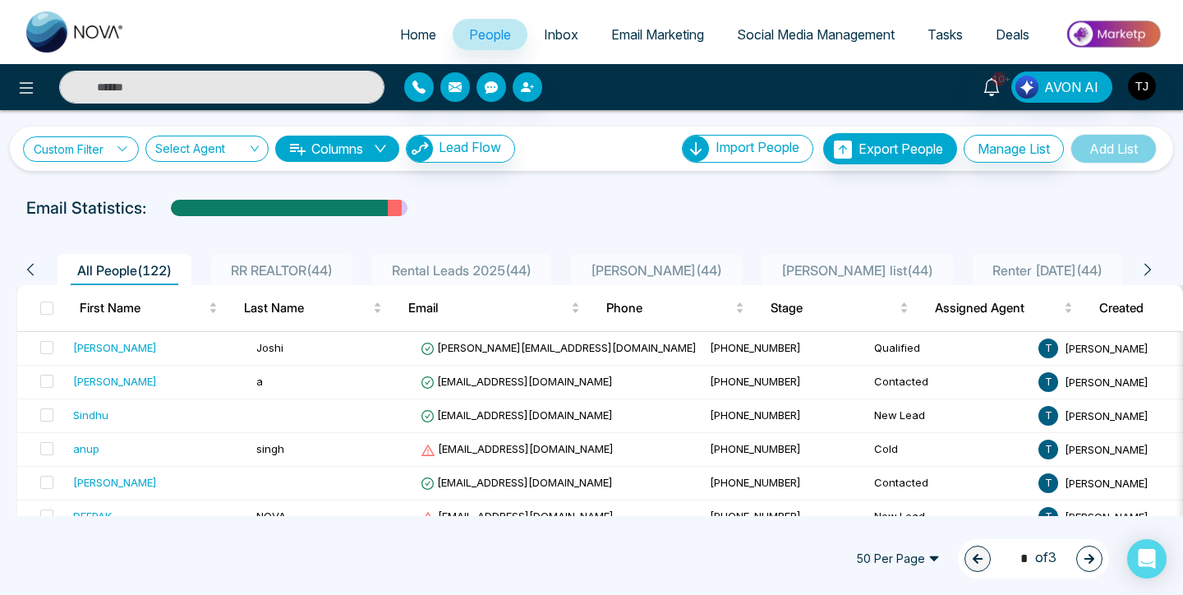
click at [106, 145] on link "Custom Filter" at bounding box center [81, 148] width 116 height 25
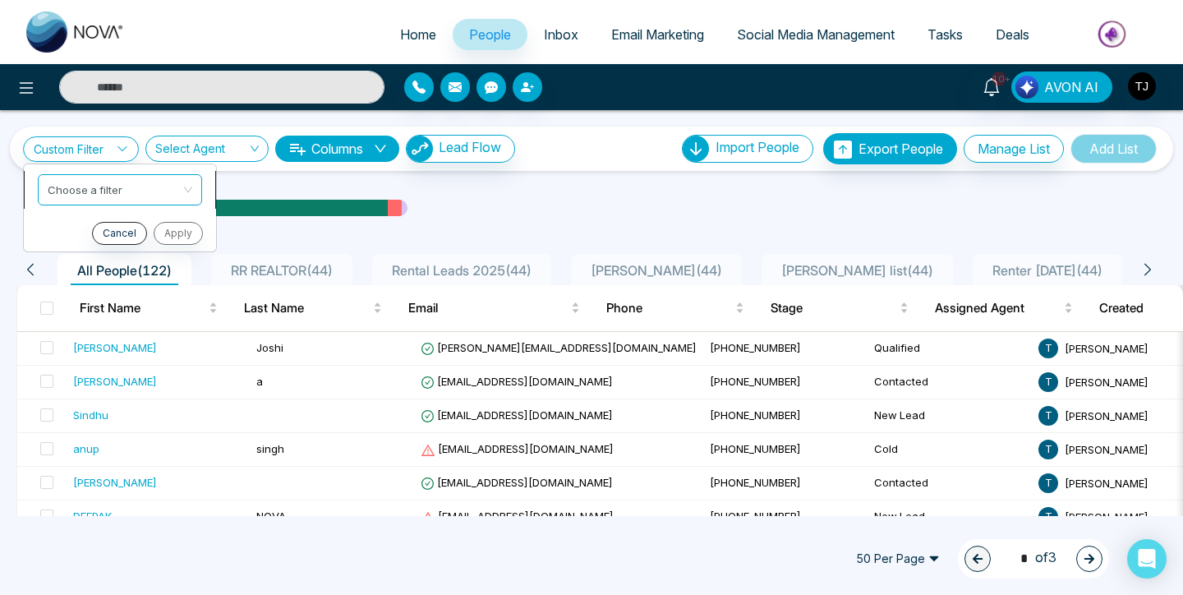
click at [112, 189] on input "search" at bounding box center [114, 187] width 133 height 25
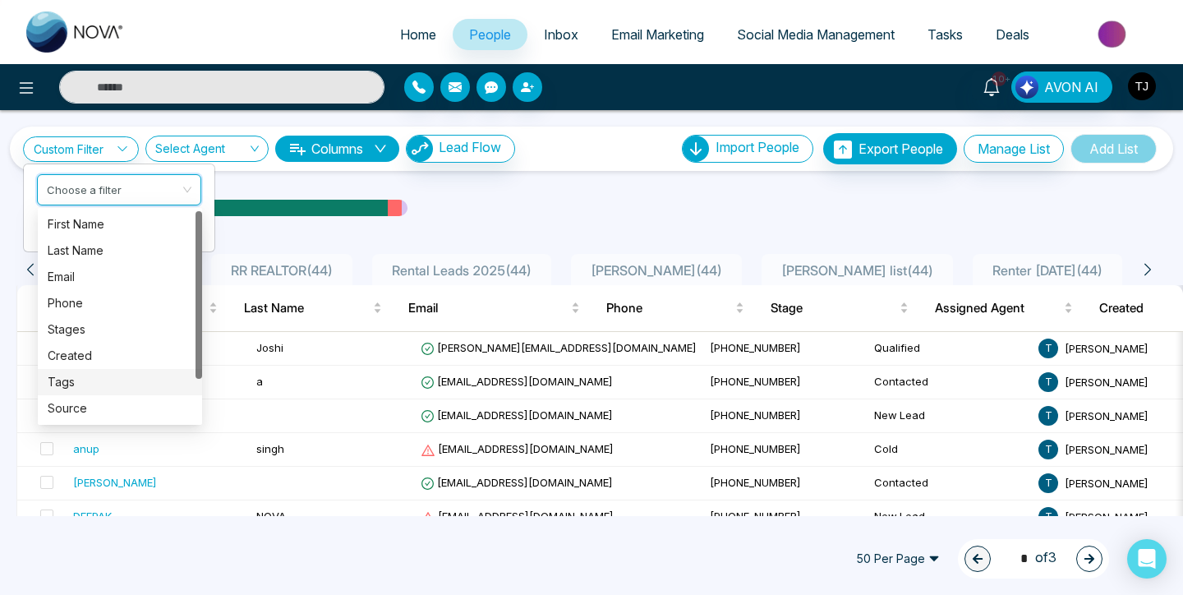
click at [96, 378] on div "Tags" at bounding box center [120, 382] width 145 height 18
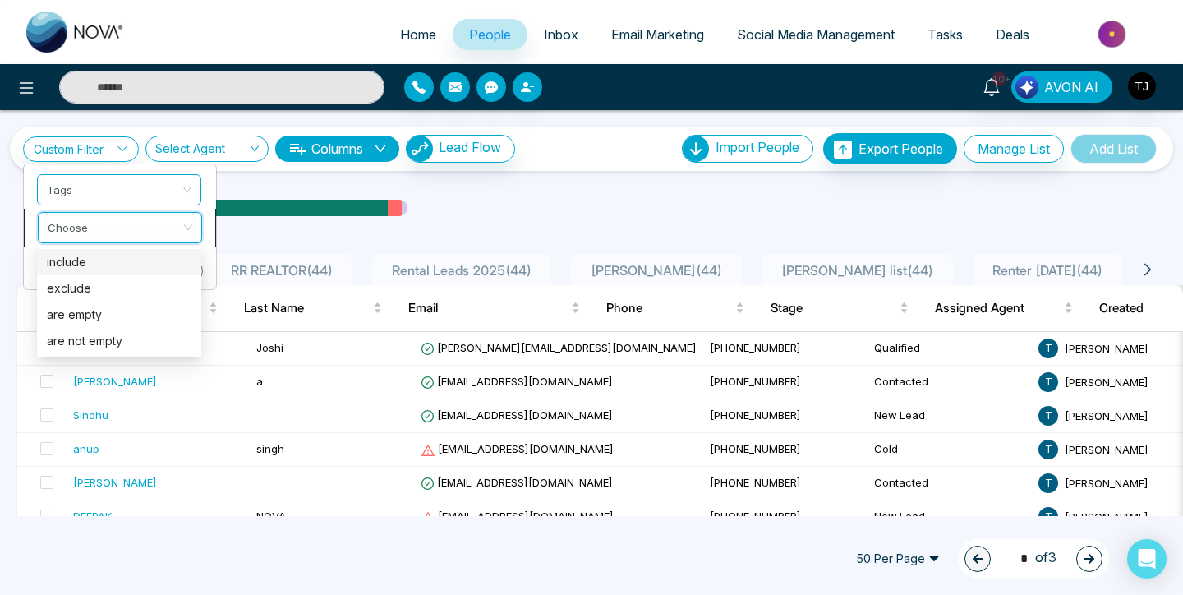
click at [113, 232] on input "search" at bounding box center [114, 225] width 133 height 25
click at [109, 255] on div "include" at bounding box center [120, 262] width 145 height 18
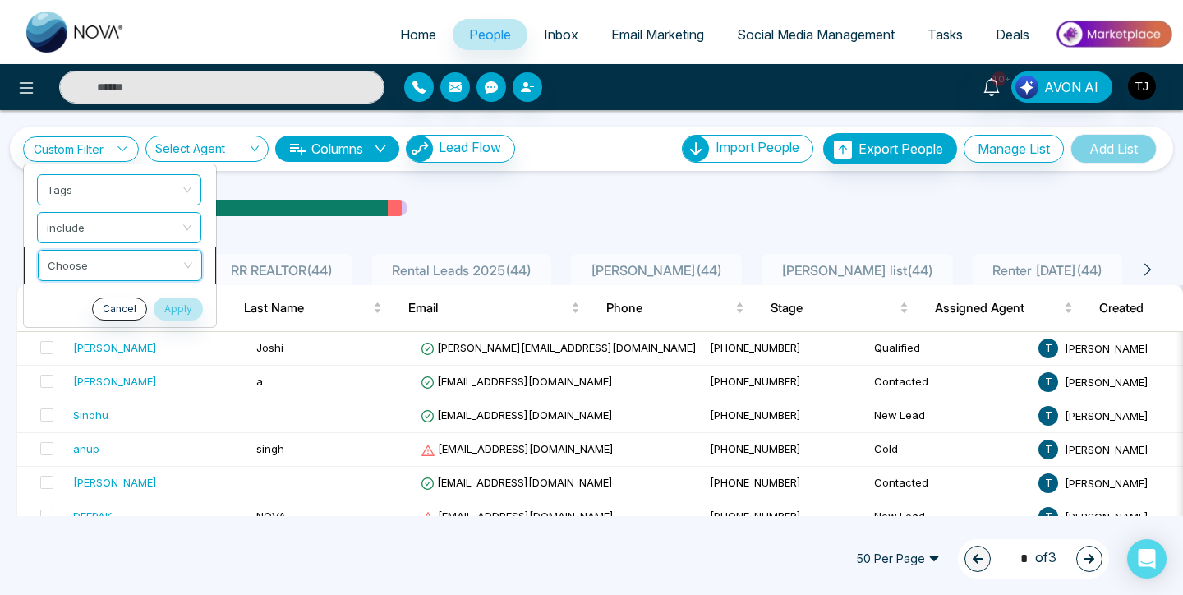
click at [94, 270] on input "search" at bounding box center [114, 262] width 133 height 25
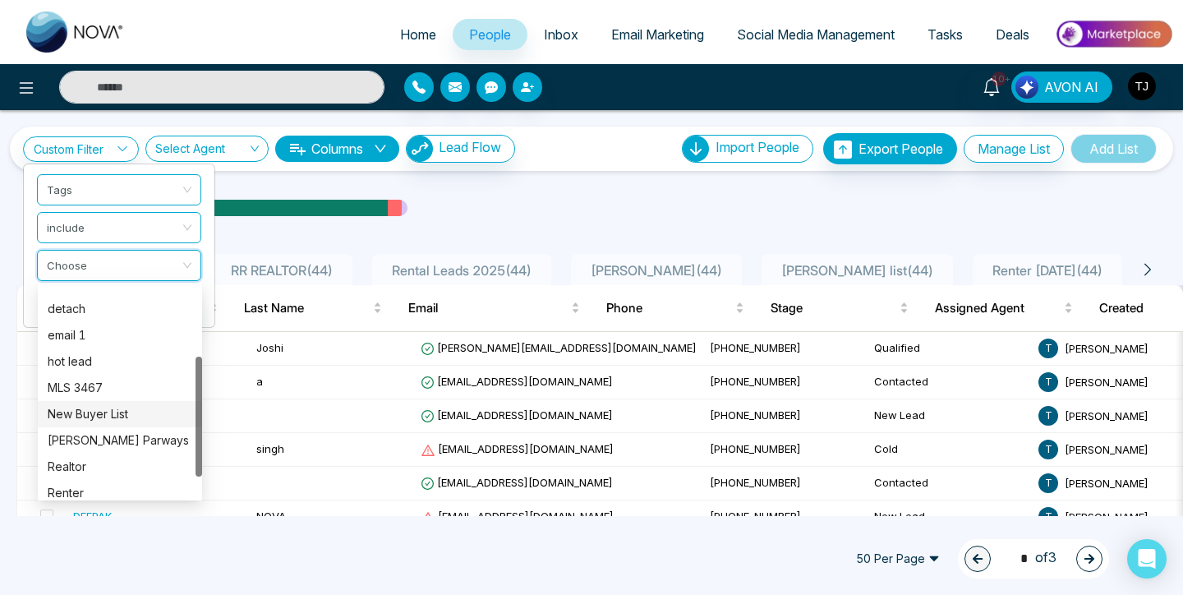
scroll to position [158, 0]
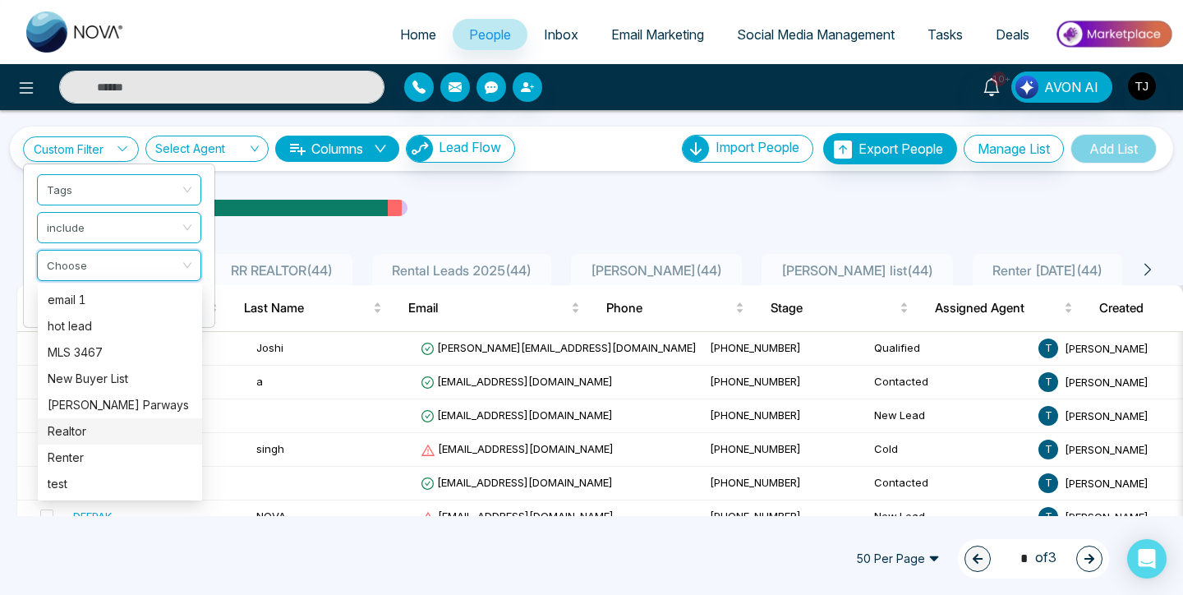
click at [78, 434] on div "Realtor" at bounding box center [120, 431] width 145 height 18
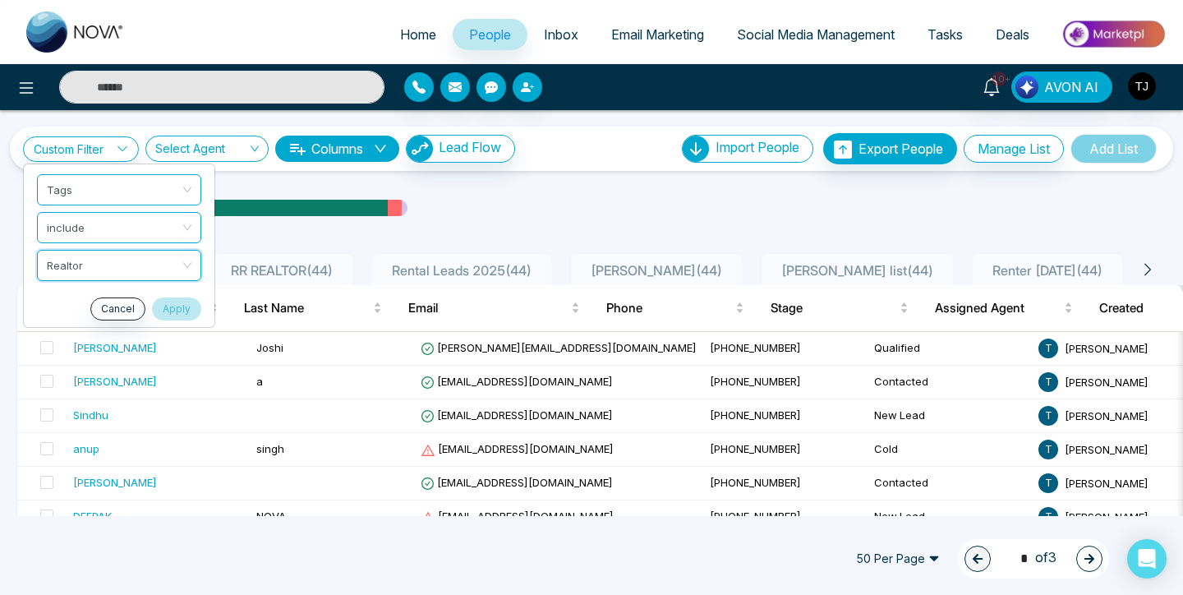
click at [172, 301] on button "Apply" at bounding box center [176, 308] width 49 height 23
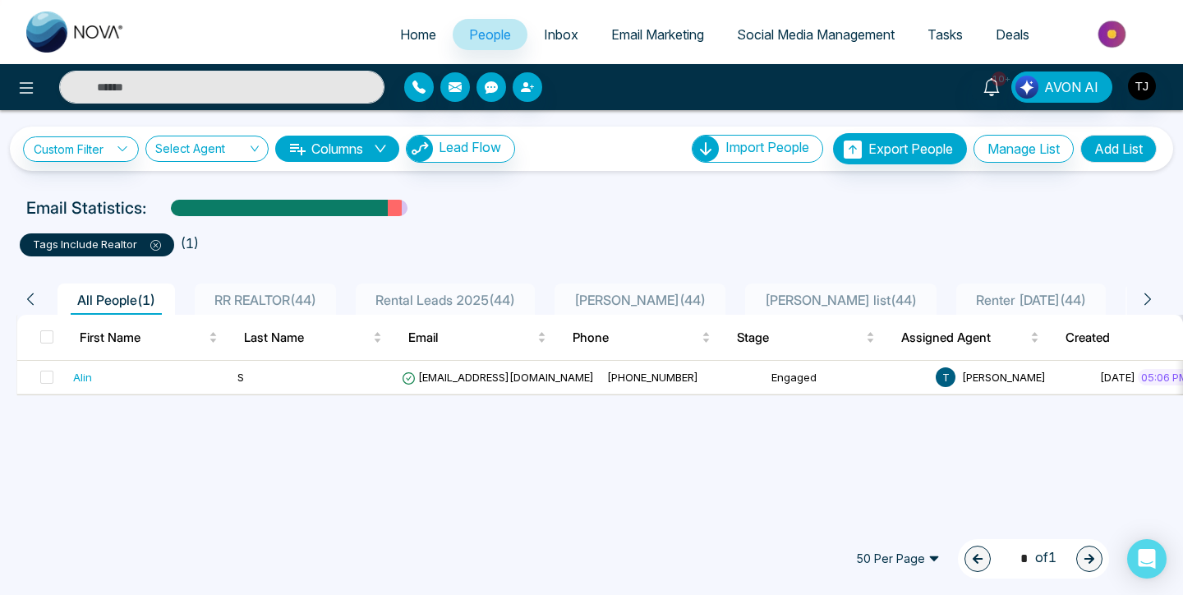
click at [157, 247] on icon at bounding box center [155, 245] width 11 height 11
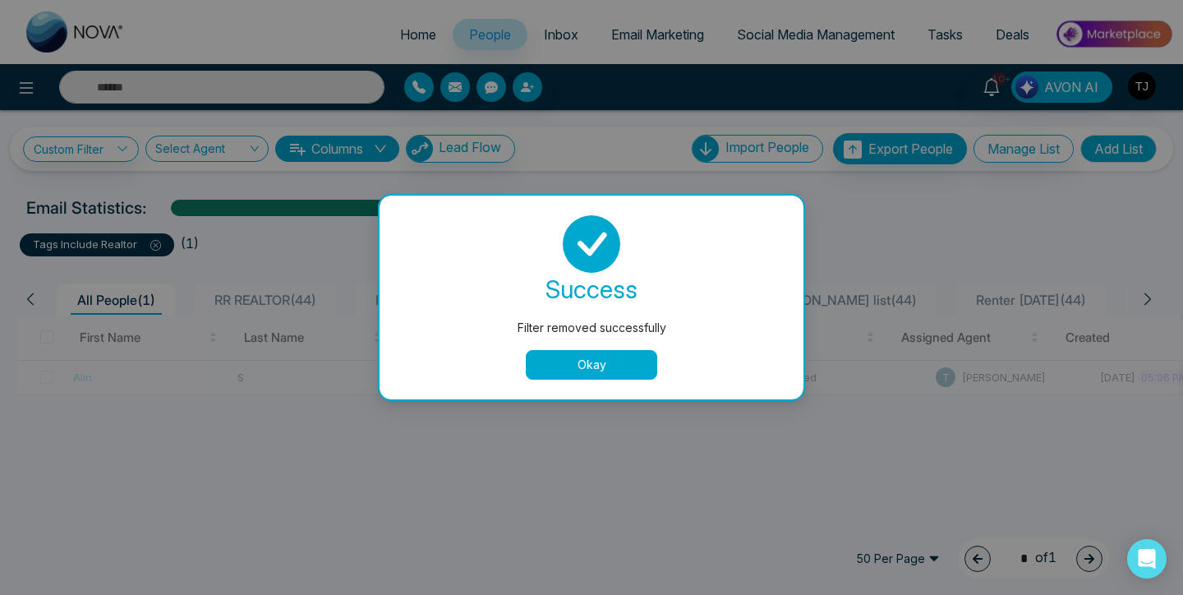
click at [575, 360] on button "Okay" at bounding box center [591, 365] width 131 height 30
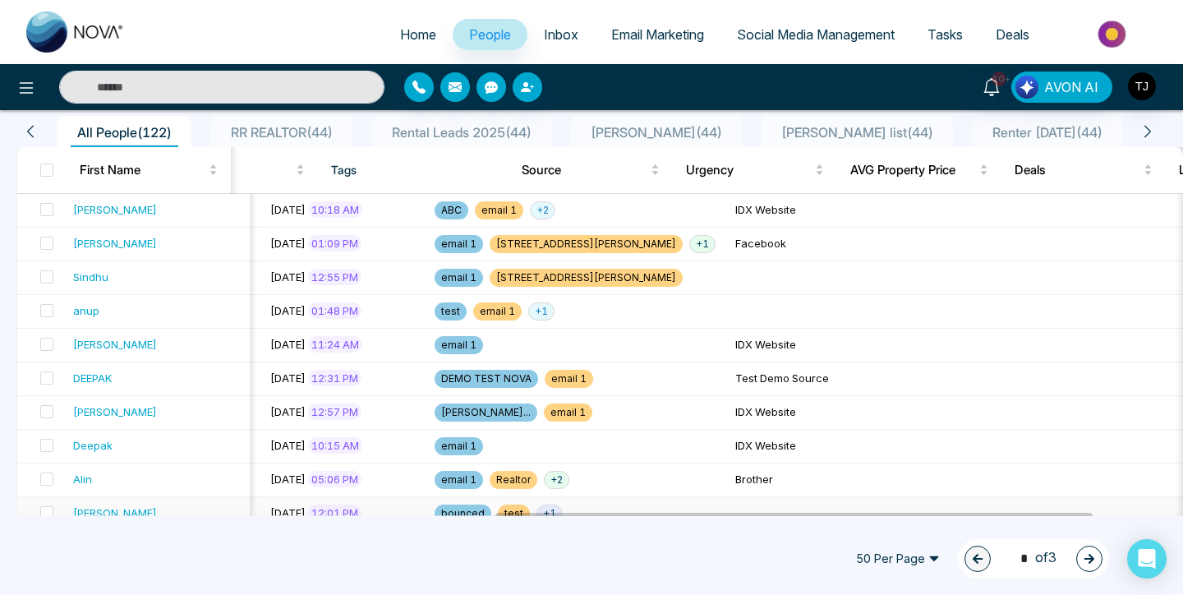
scroll to position [0, 0]
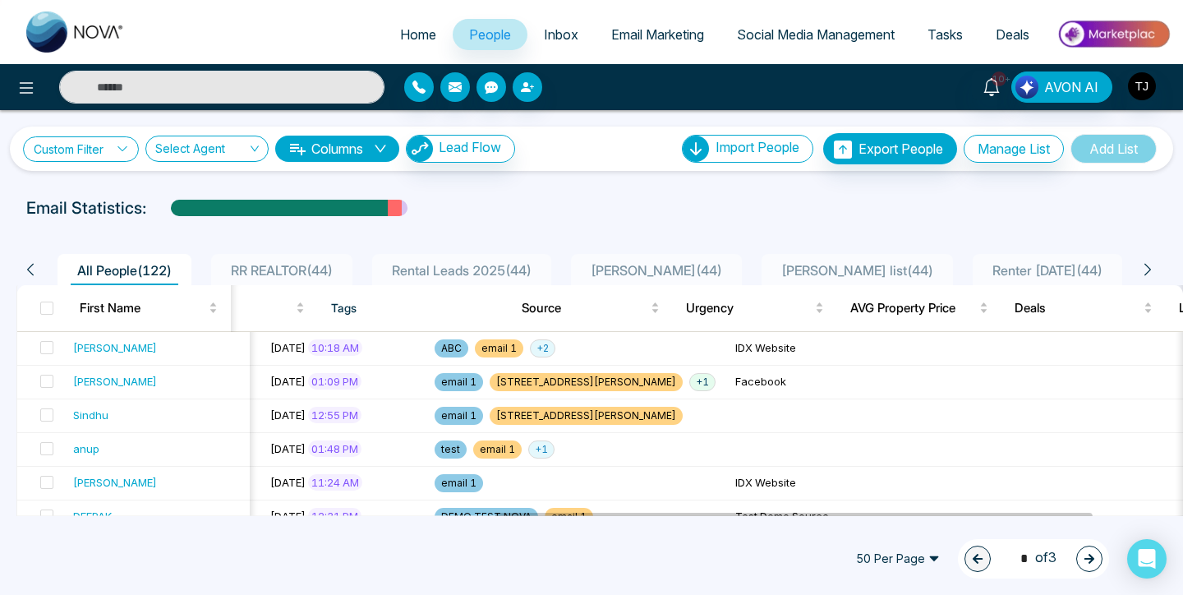
click at [101, 150] on link "Custom Filter" at bounding box center [81, 148] width 116 height 25
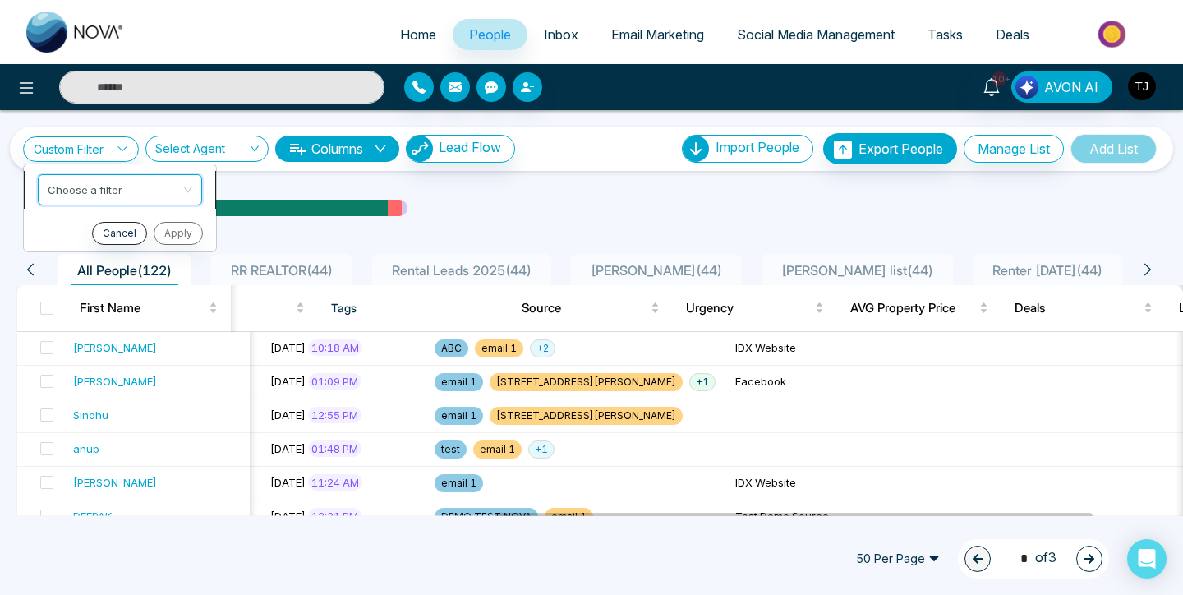
click at [97, 188] on input "search" at bounding box center [114, 187] width 133 height 25
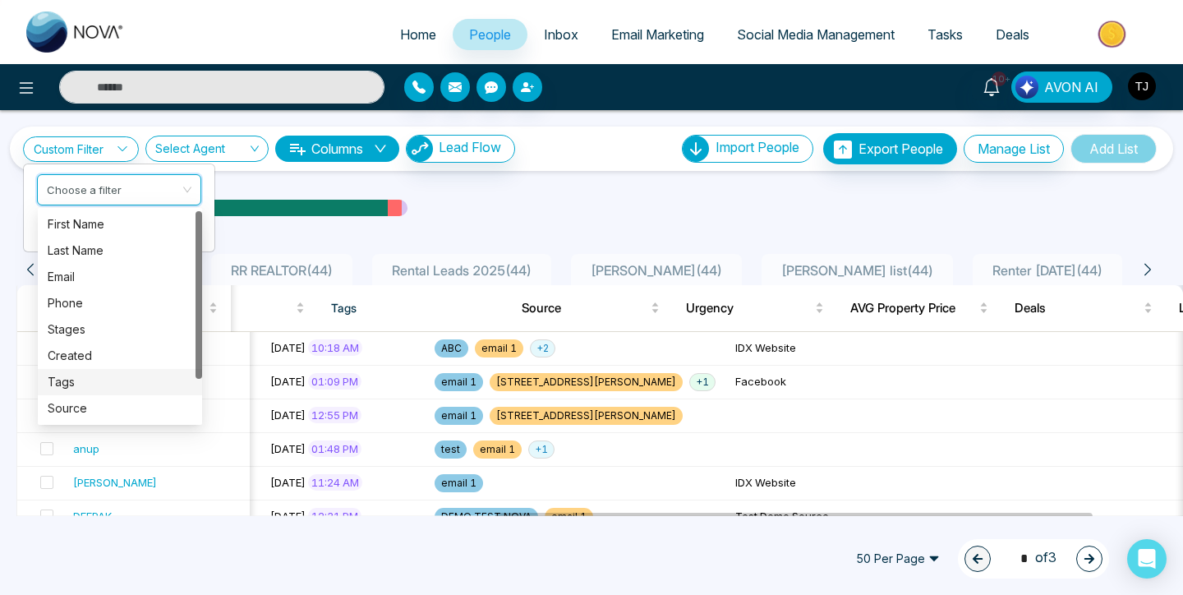
click at [85, 383] on div "Tags" at bounding box center [120, 382] width 145 height 18
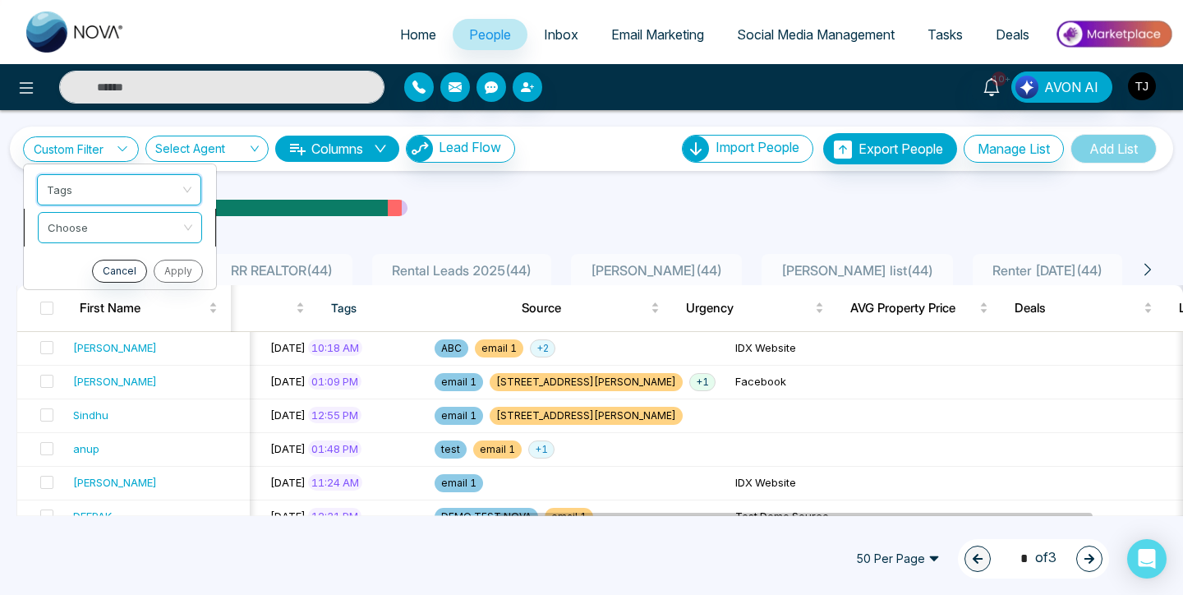
click at [136, 226] on input "search" at bounding box center [114, 225] width 133 height 25
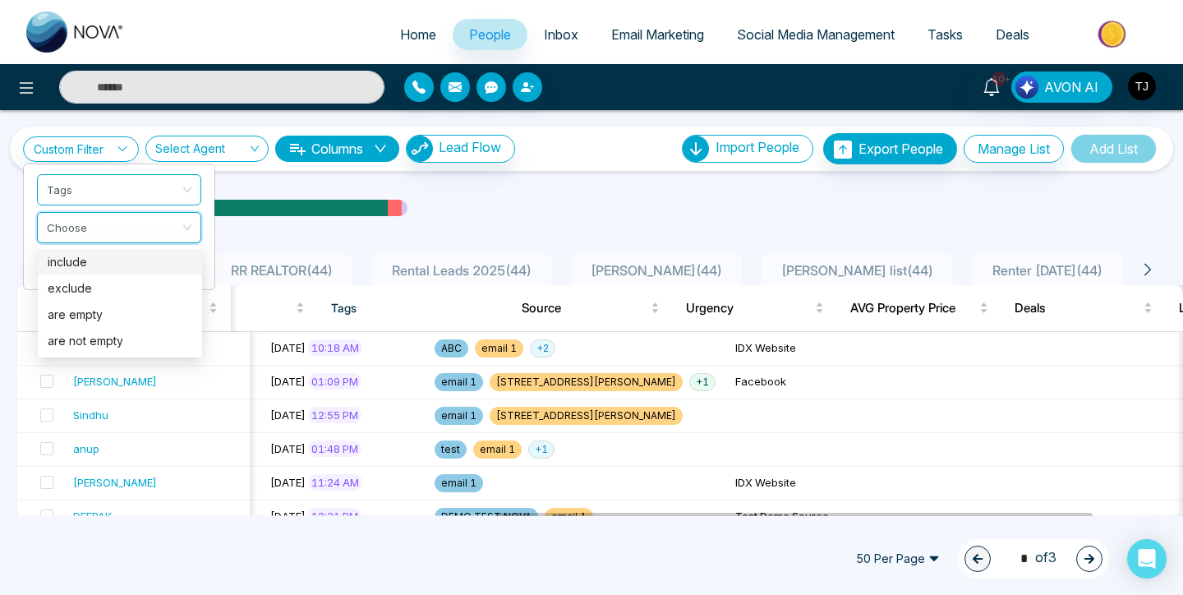
click at [114, 264] on div "include" at bounding box center [120, 262] width 145 height 18
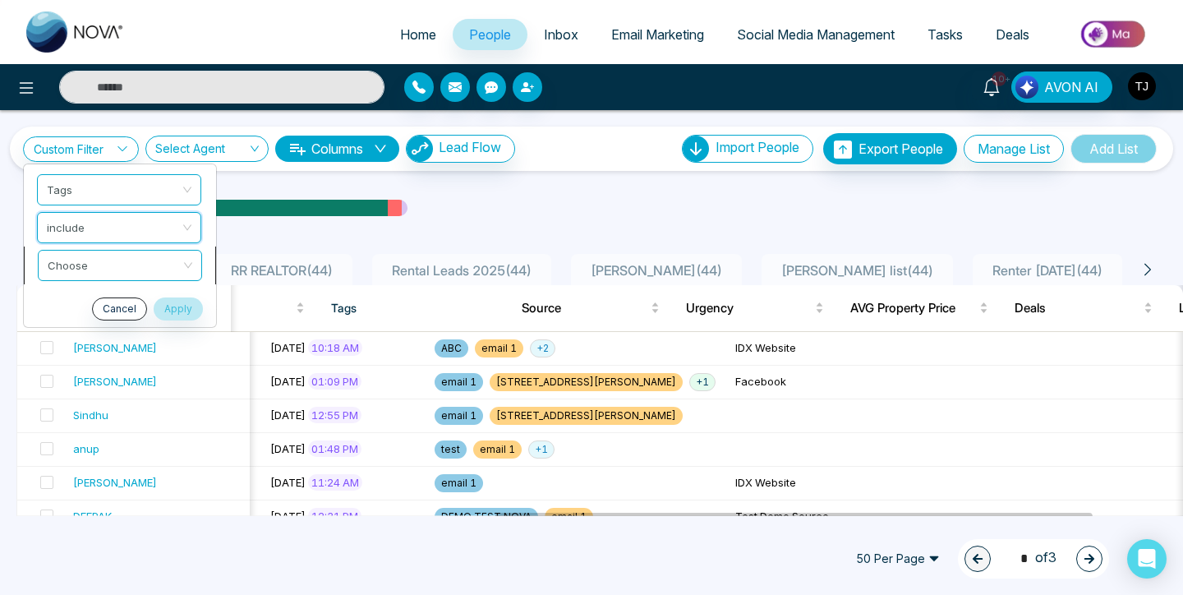
click at [119, 263] on input "search" at bounding box center [114, 262] width 133 height 25
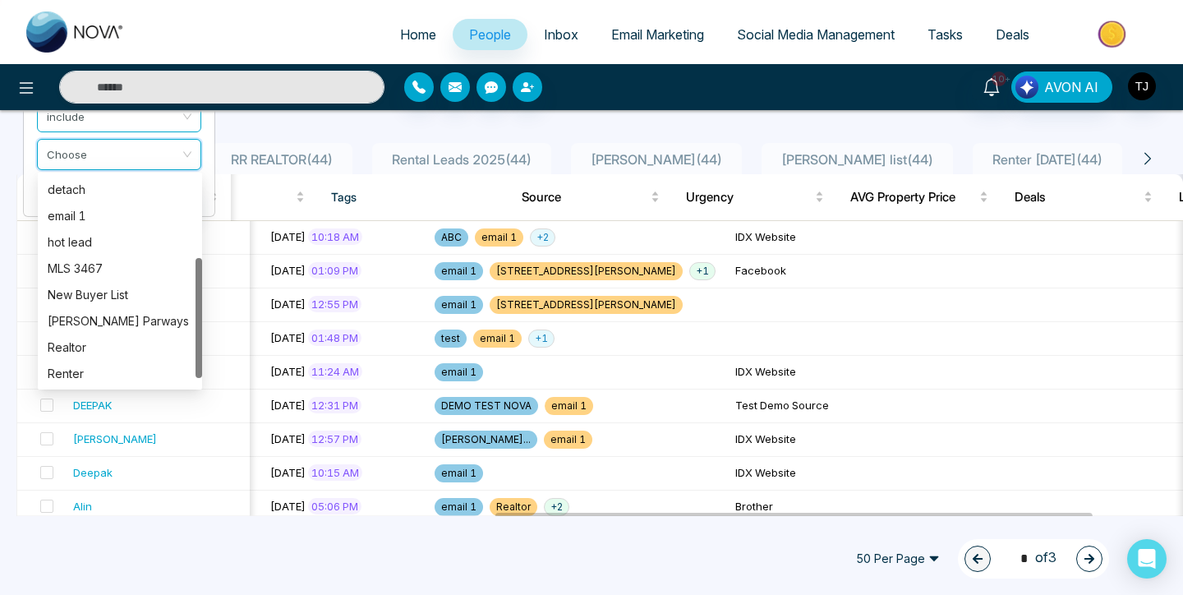
scroll to position [144, 0]
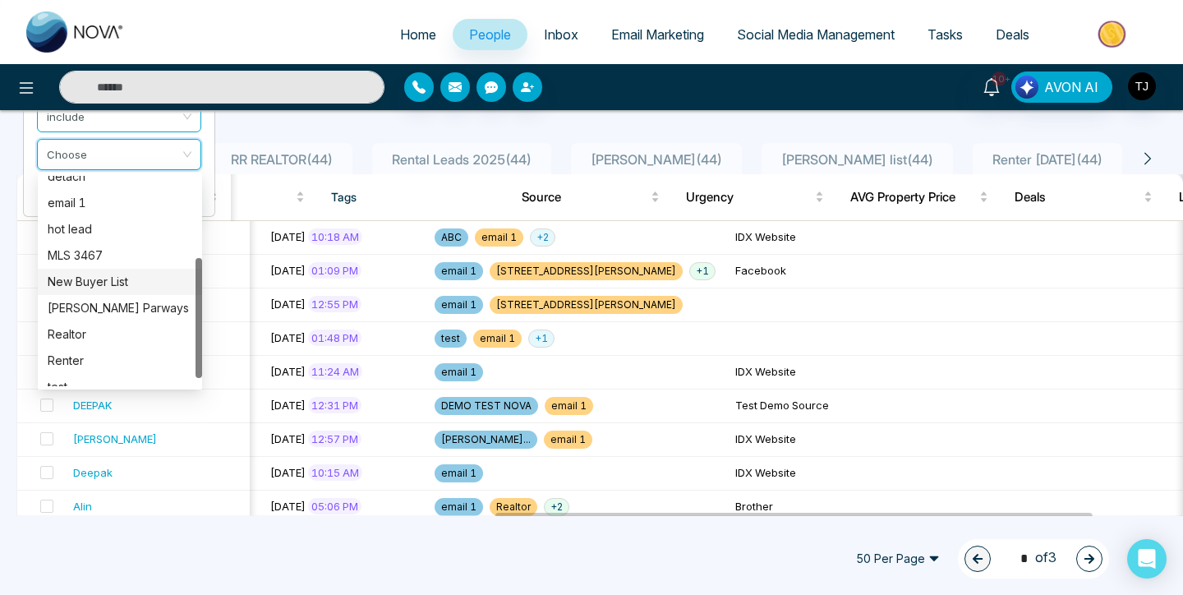
click at [120, 280] on div "New Buyer List" at bounding box center [120, 282] width 145 height 18
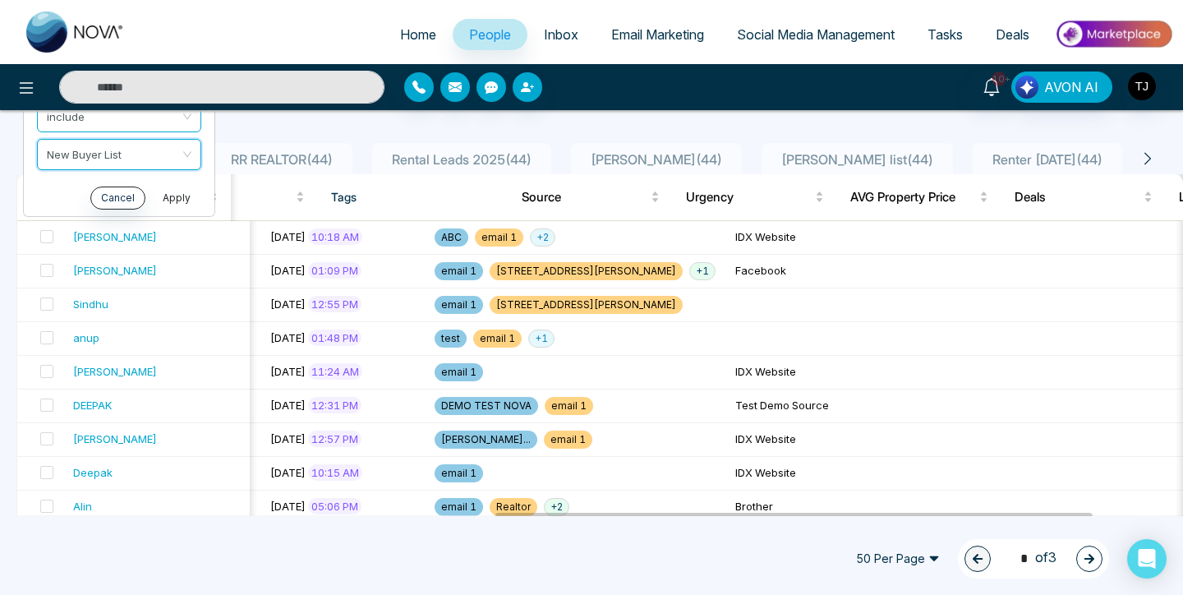
click at [169, 197] on button "Apply" at bounding box center [176, 197] width 49 height 23
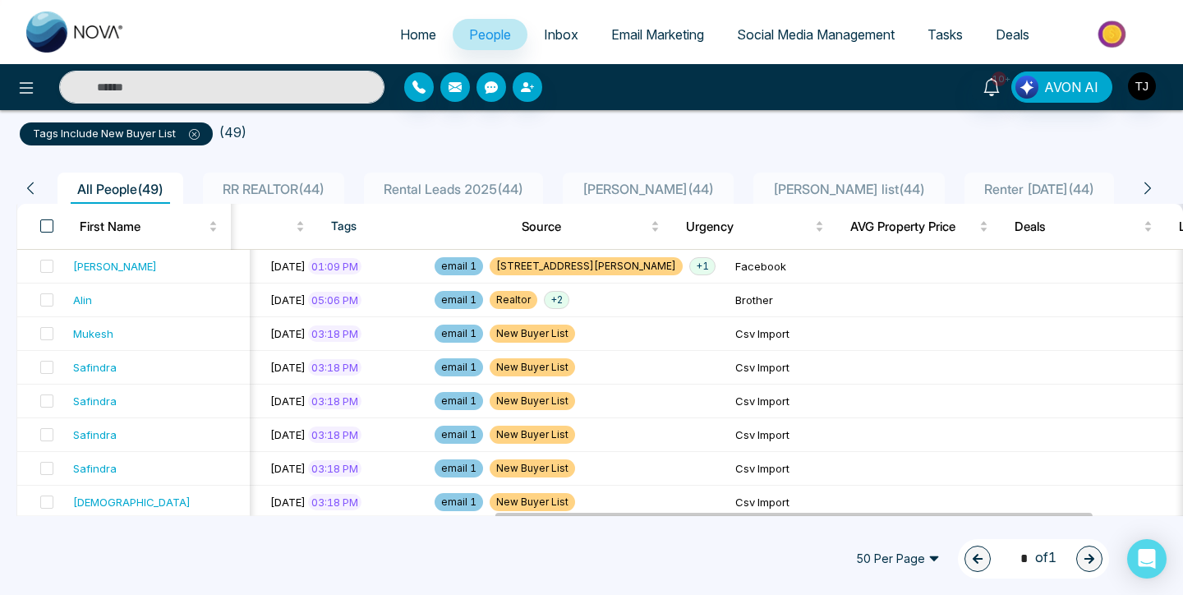
click at [48, 223] on span at bounding box center [46, 225] width 13 height 13
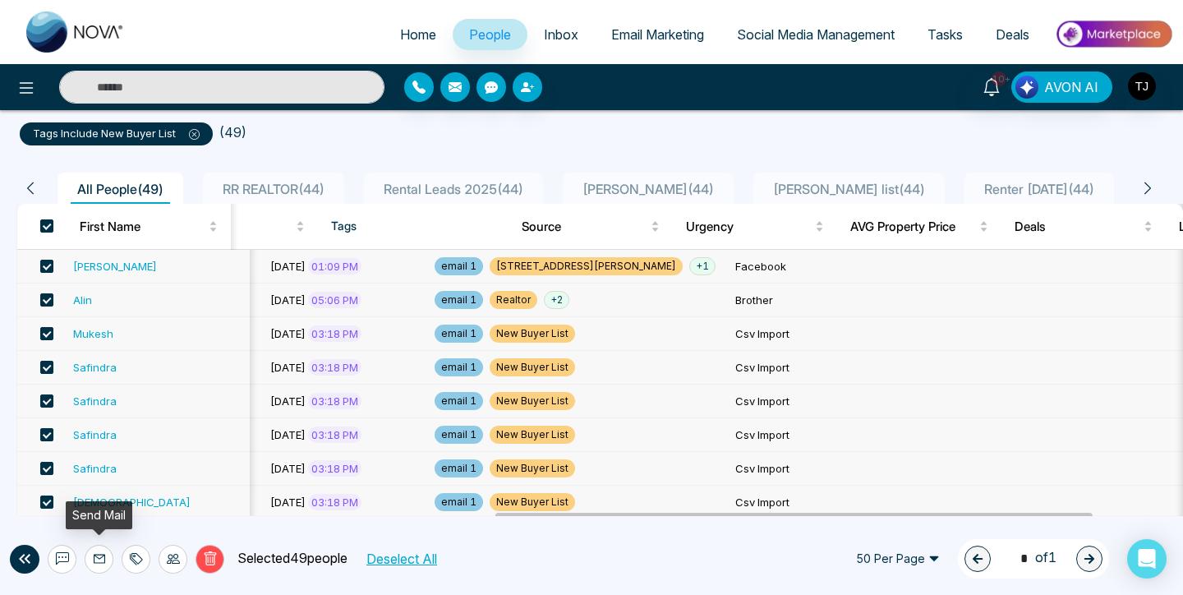
click at [108, 558] on button at bounding box center [99, 558] width 29 height 29
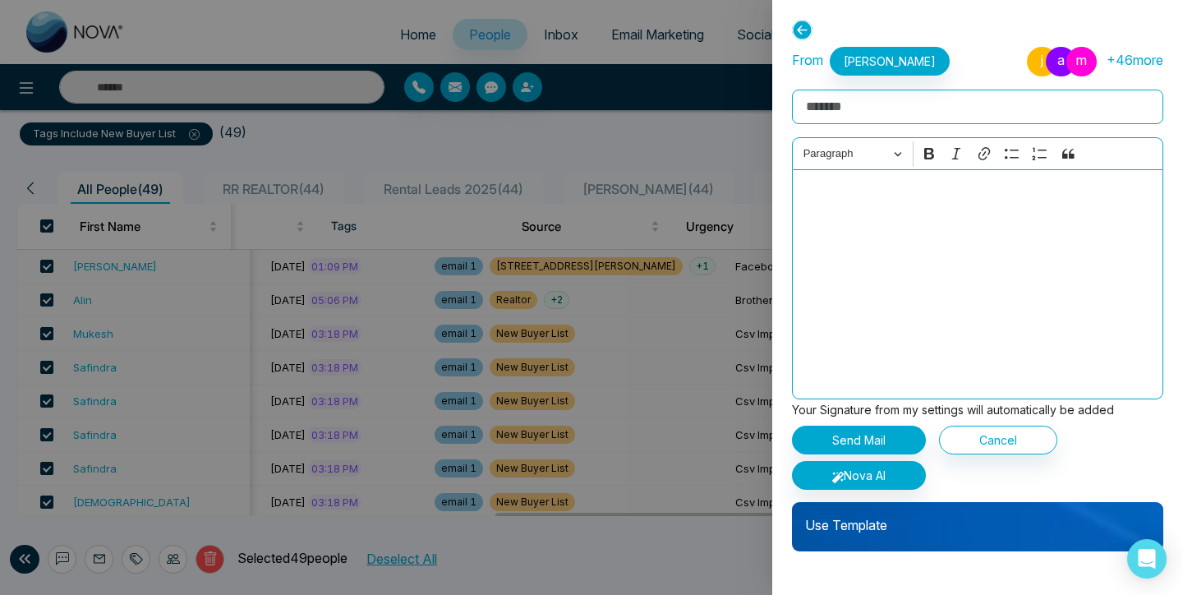
click at [885, 119] on input "Rich Text Editor" at bounding box center [977, 107] width 371 height 34
click at [839, 226] on div "Editor editing area: main" at bounding box center [977, 284] width 371 height 230
click at [852, 92] on input "Rich Text Editor" at bounding box center [977, 107] width 371 height 34
click at [801, 24] on icon at bounding box center [802, 30] width 21 height 21
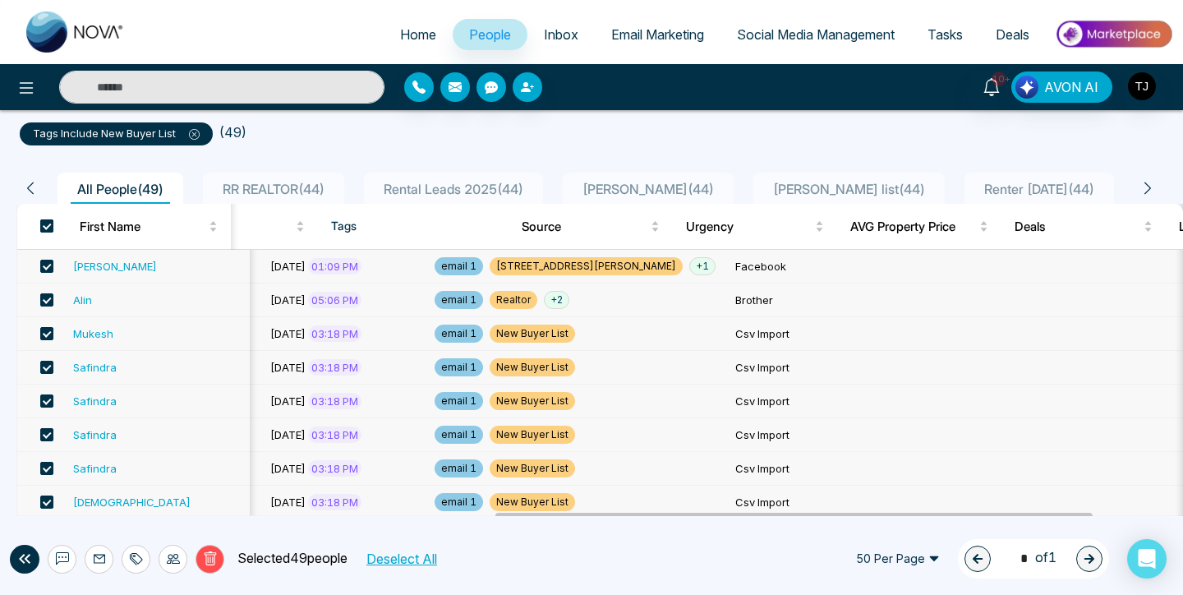
click at [43, 225] on span at bounding box center [46, 225] width 13 height 13
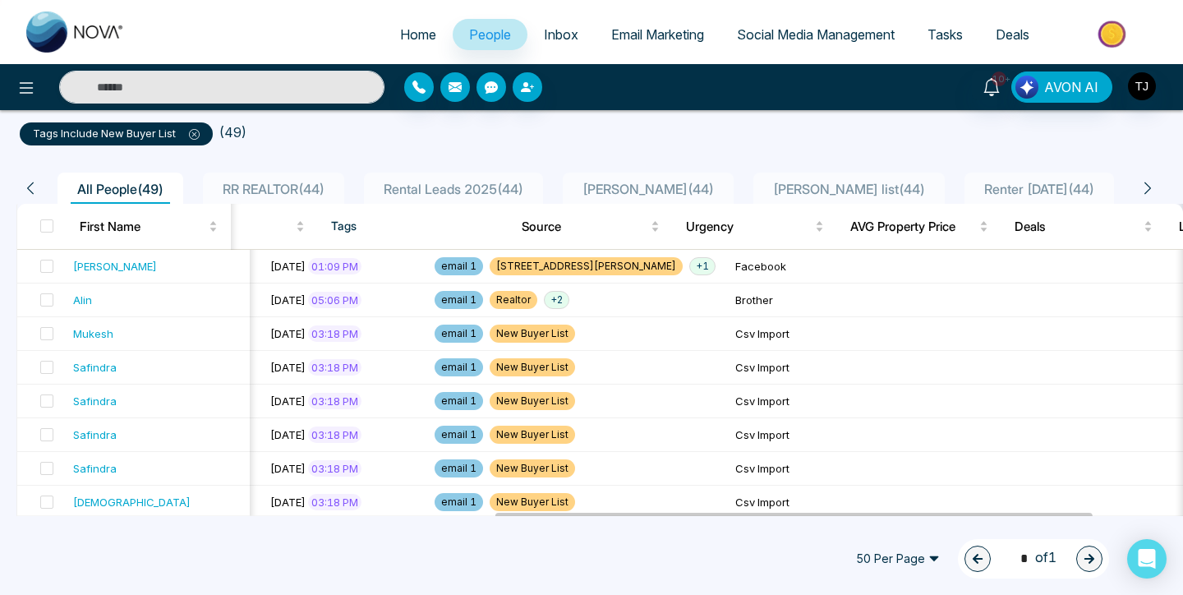
click at [187, 133] on span at bounding box center [188, 132] width 24 height 13
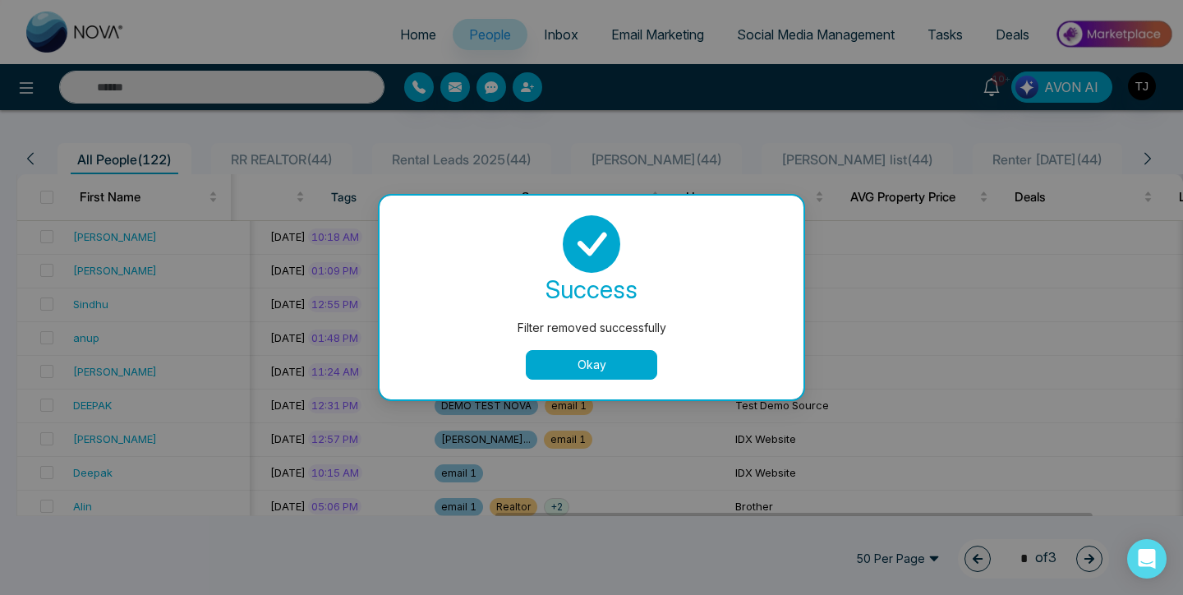
click at [632, 365] on button "Okay" at bounding box center [591, 365] width 131 height 30
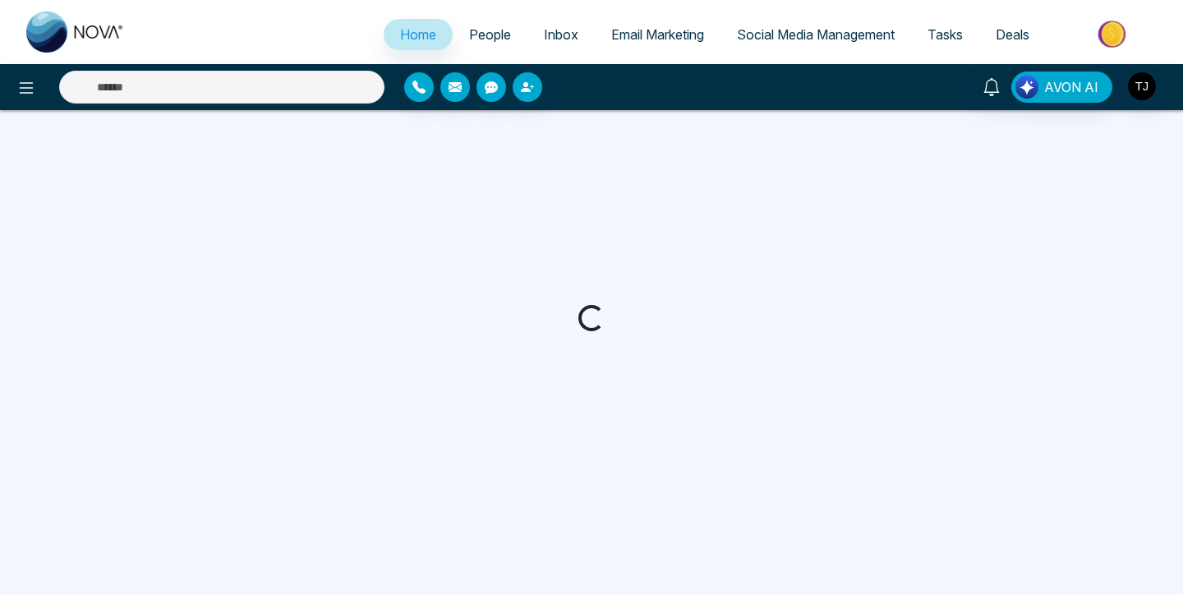
select select "*"
